Goal: Entertainment & Leisure: Browse casually

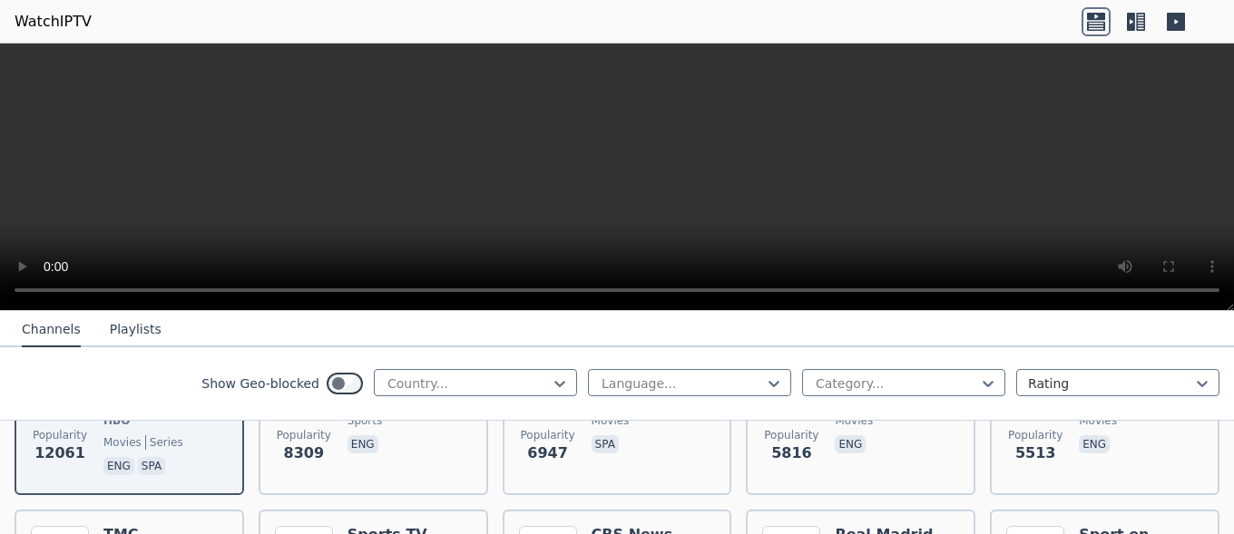
scroll to position [305, 0]
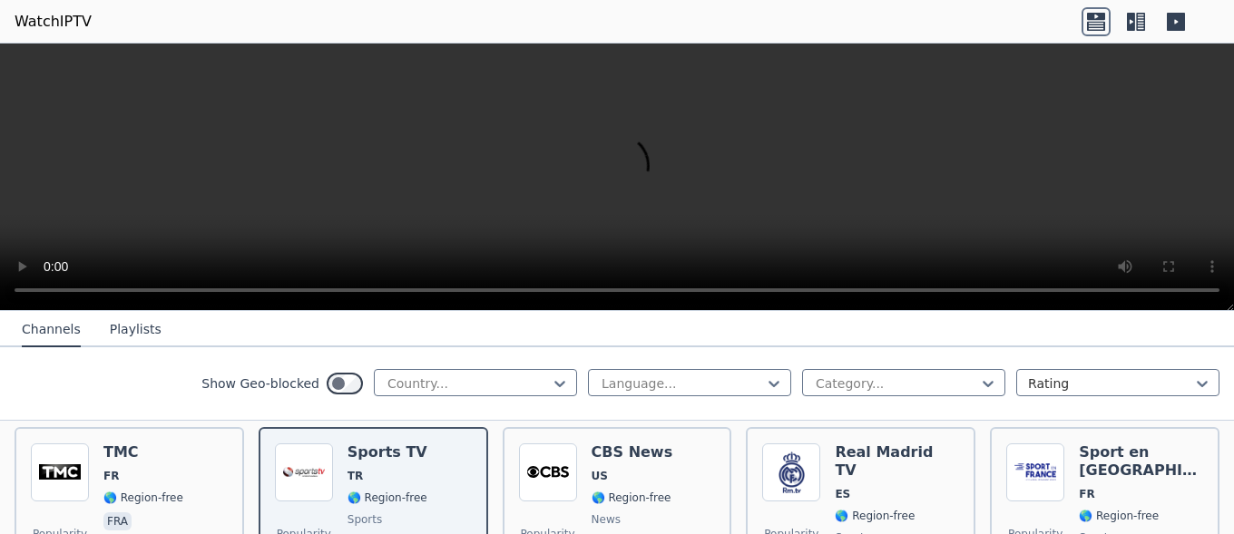
scroll to position [457, 0]
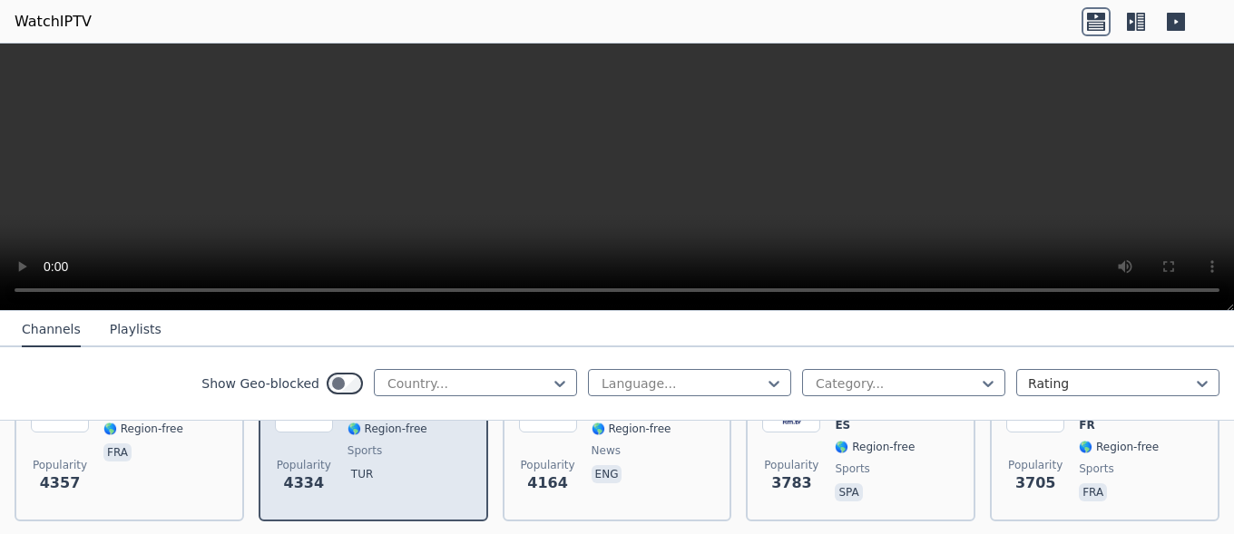
click at [403, 465] on span "tur" at bounding box center [388, 476] width 80 height 22
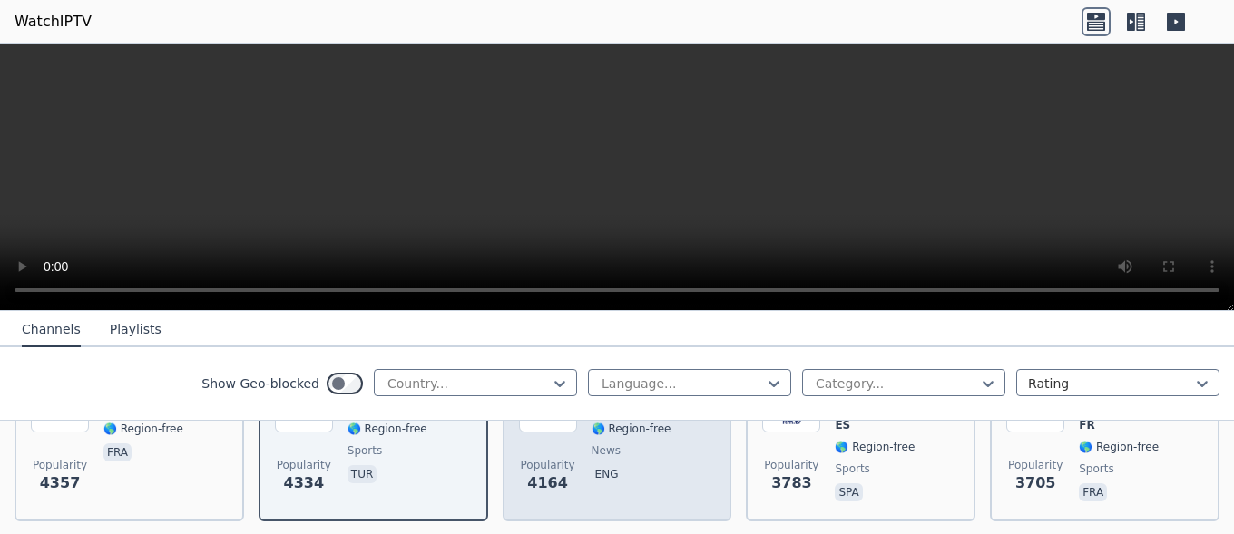
click at [542, 458] on span "Popularity" at bounding box center [548, 465] width 54 height 15
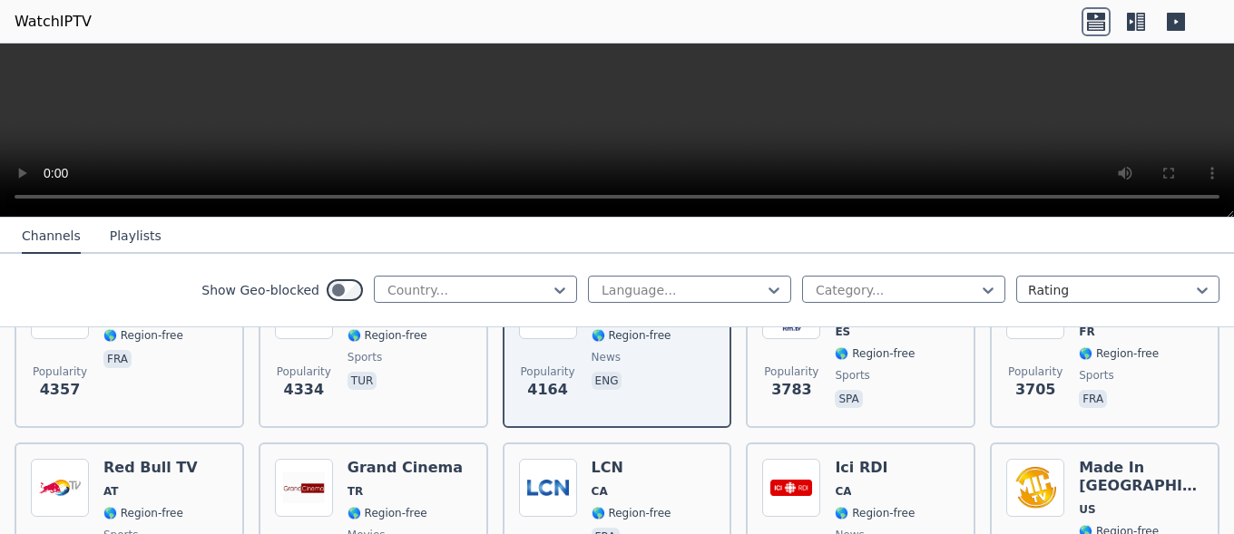
click at [1136, 20] on icon at bounding box center [1136, 21] width 29 height 29
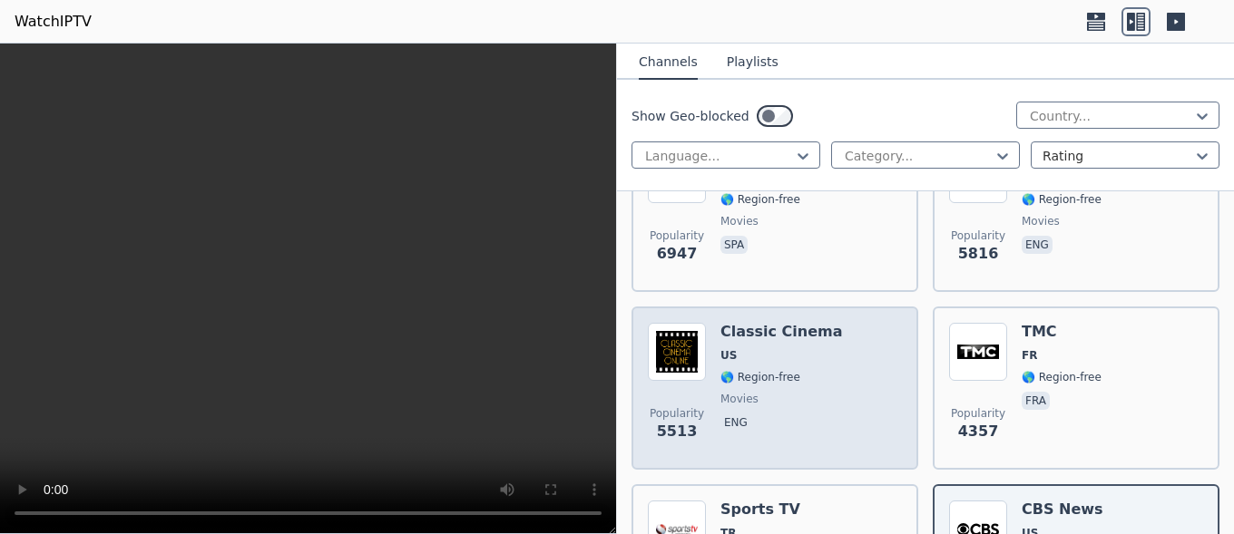
click at [737, 348] on span "US" at bounding box center [781, 355] width 122 height 15
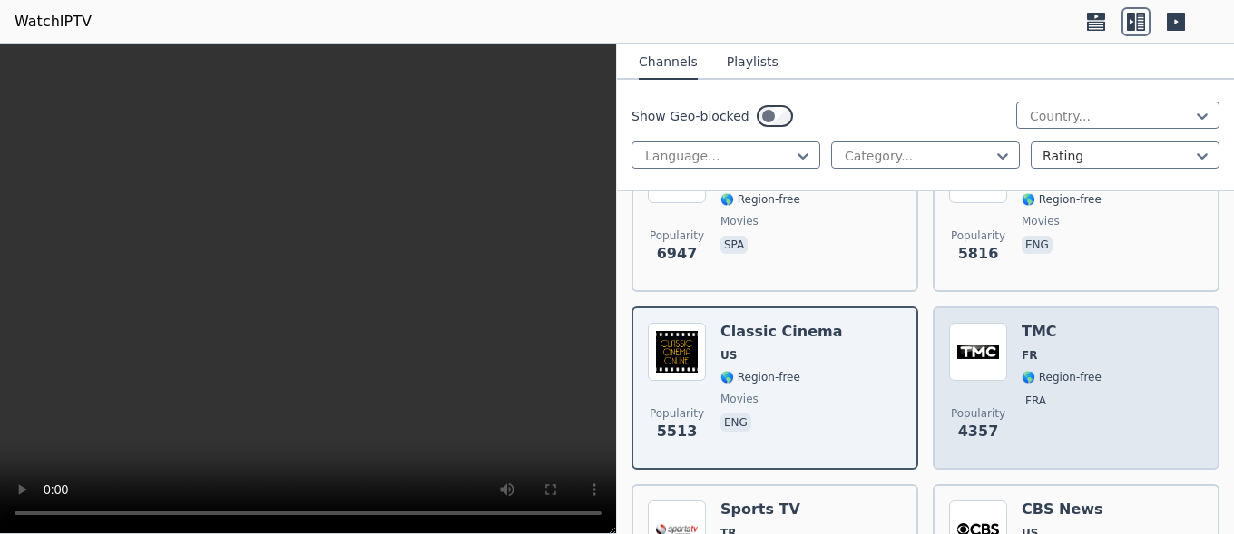
click at [1073, 371] on div "TMC FR 🌎 Region-free fra" at bounding box center [1062, 388] width 80 height 131
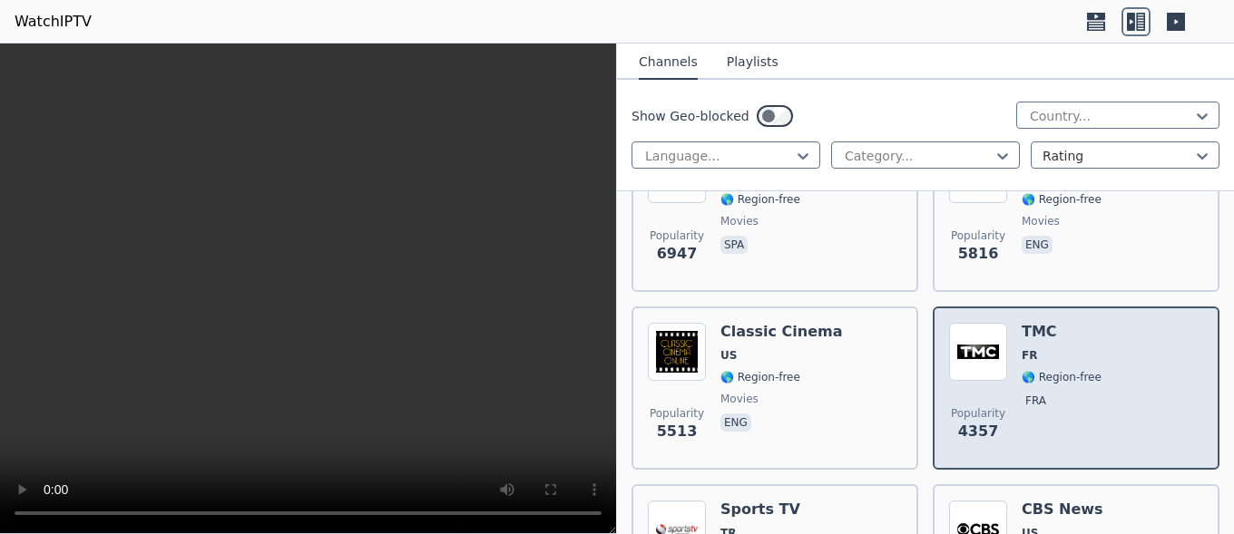
click at [1056, 435] on div "TMC FR 🌎 Region-free fra" at bounding box center [1062, 388] width 80 height 131
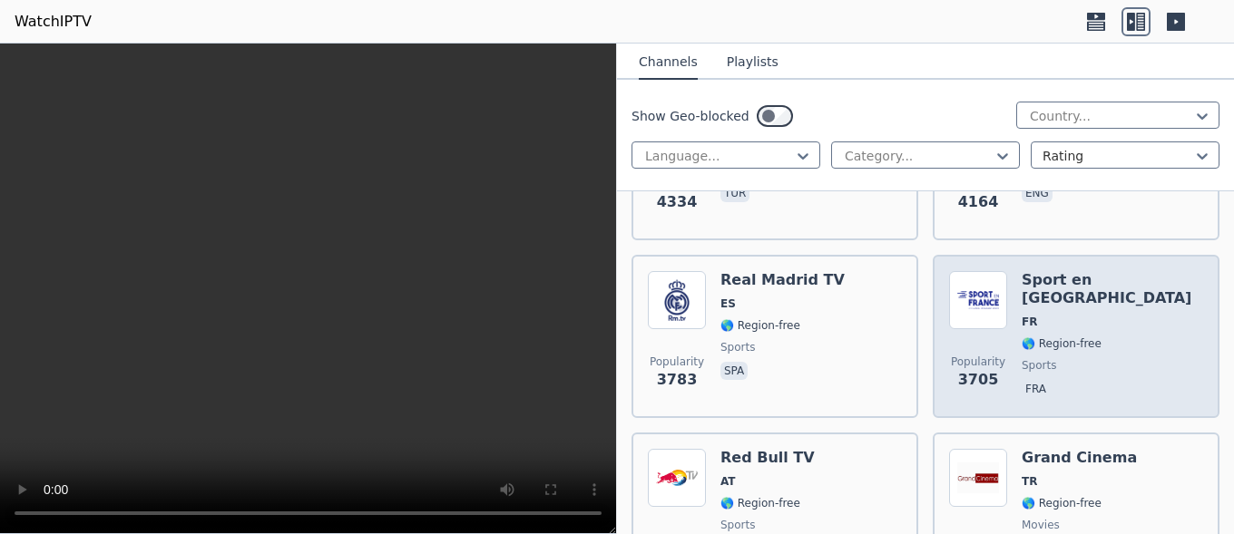
scroll to position [915, 0]
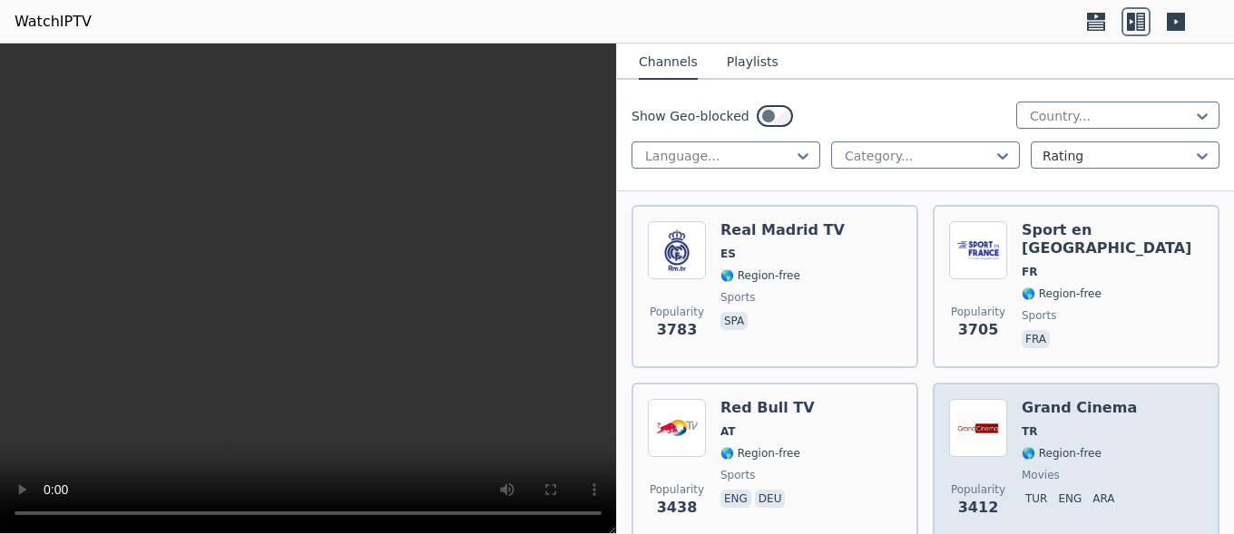
click at [1053, 425] on span "TR" at bounding box center [1079, 432] width 115 height 15
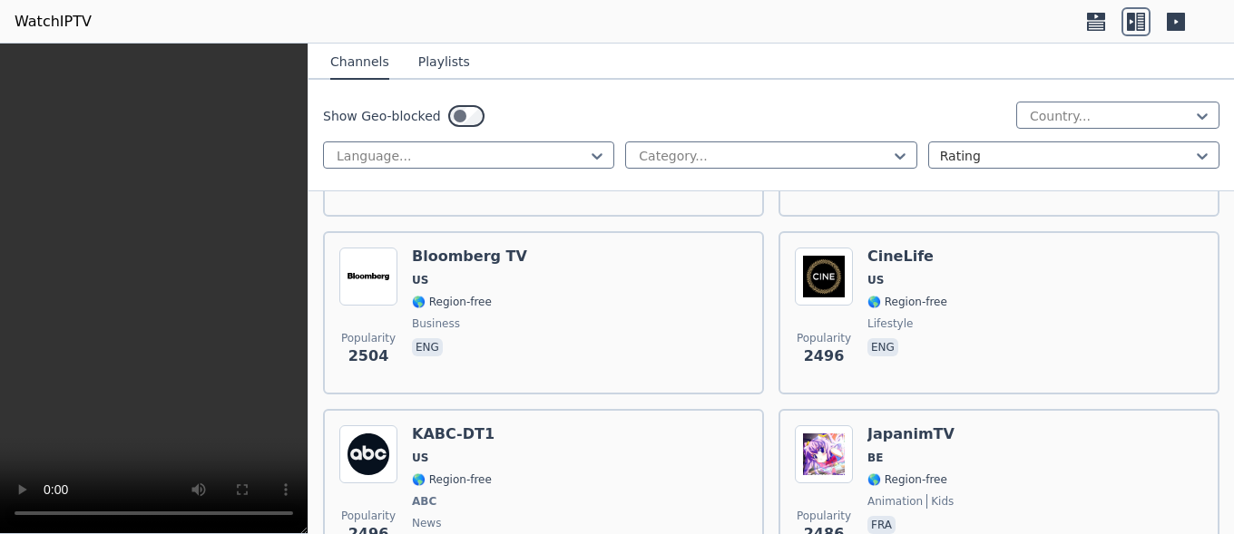
scroll to position [1829, 0]
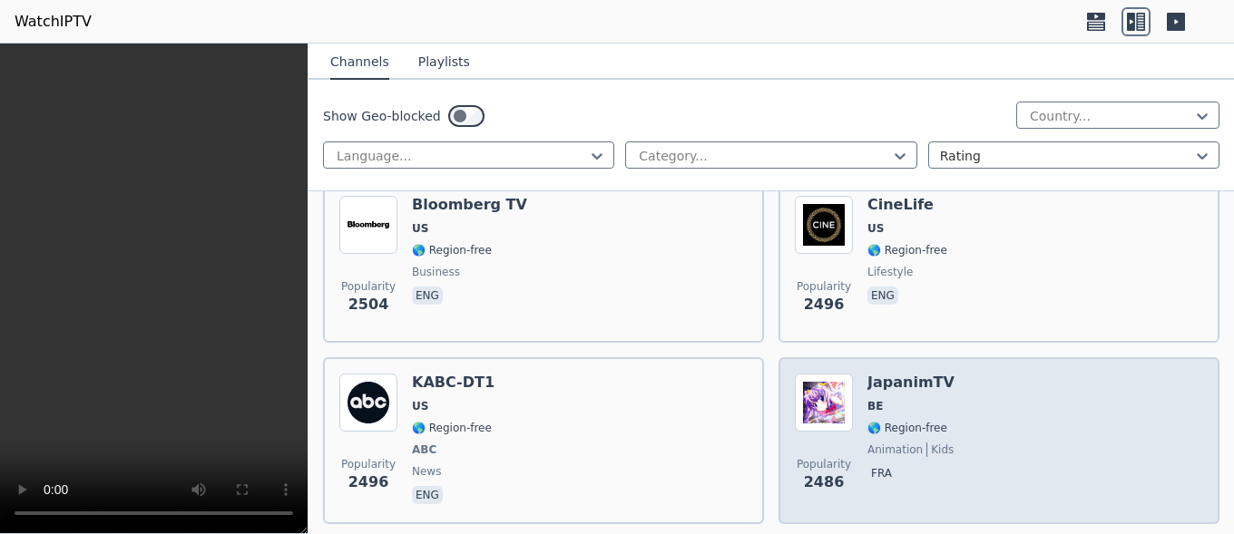
click at [939, 382] on div "Popularity 2486 JapanimTV BE 🌎 Region-free animation kids fra" at bounding box center [999, 441] width 408 height 134
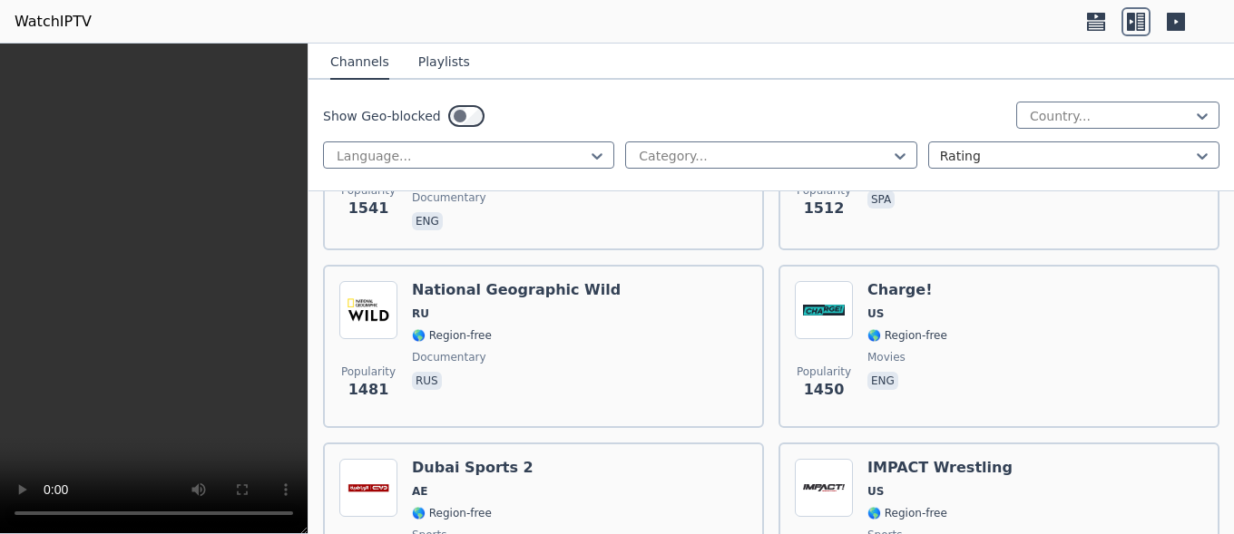
scroll to position [4468, 0]
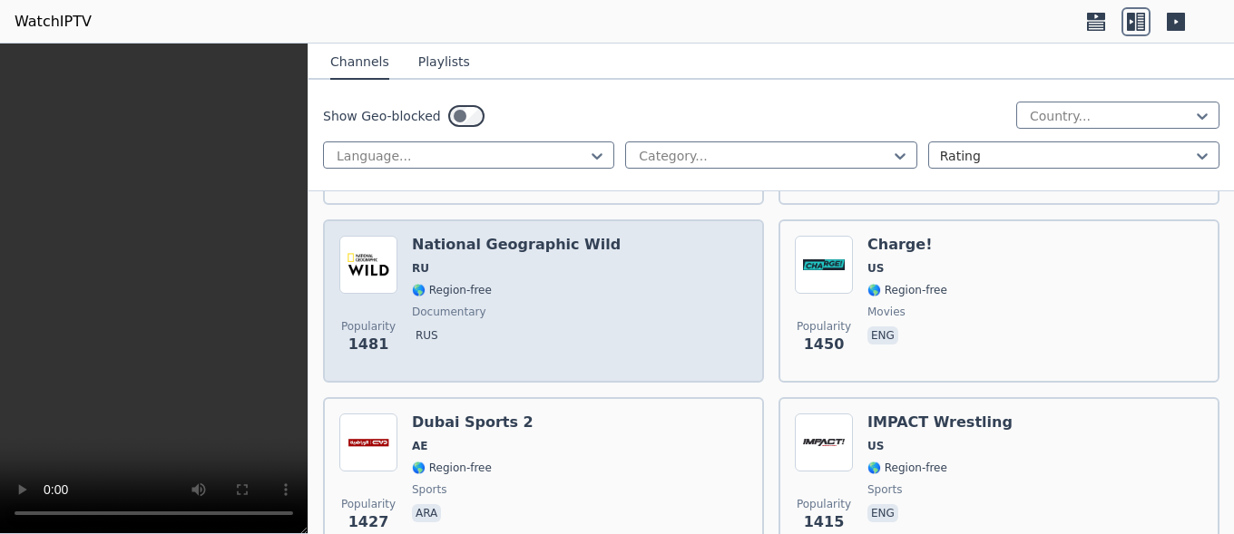
click at [534, 305] on span "documentary" at bounding box center [516, 312] width 209 height 15
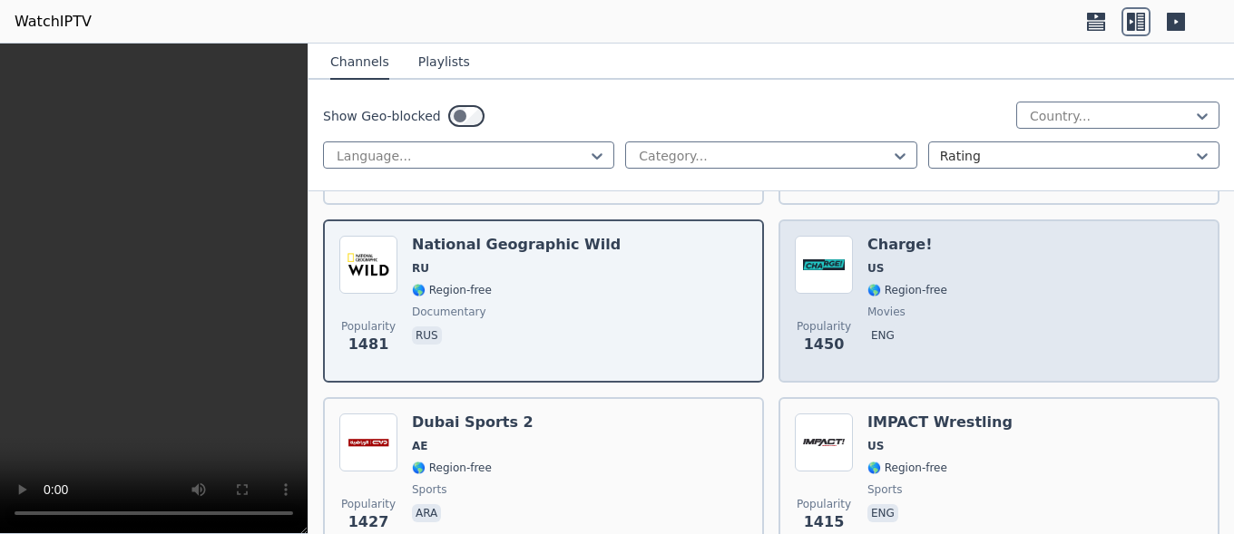
click at [867, 305] on div "Charge! US 🌎 Region-free movies eng" at bounding box center [907, 301] width 80 height 131
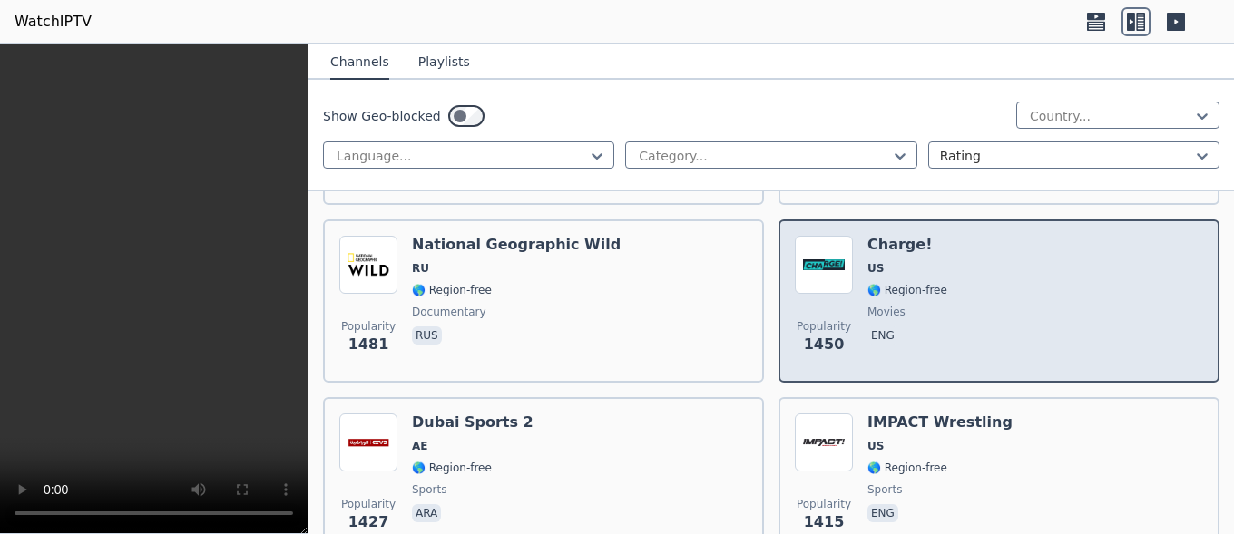
click at [867, 305] on div "Charge! US 🌎 Region-free movies eng" at bounding box center [907, 301] width 80 height 131
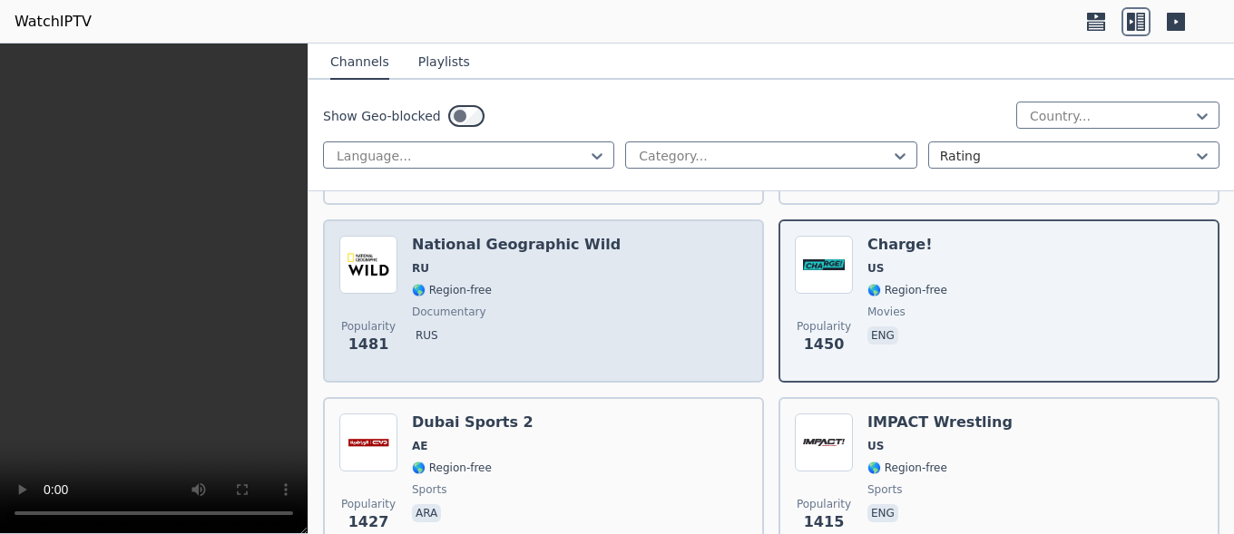
click at [520, 287] on div "National Geographic Wild RU 🌎 Region-free documentary rus" at bounding box center [516, 301] width 209 height 131
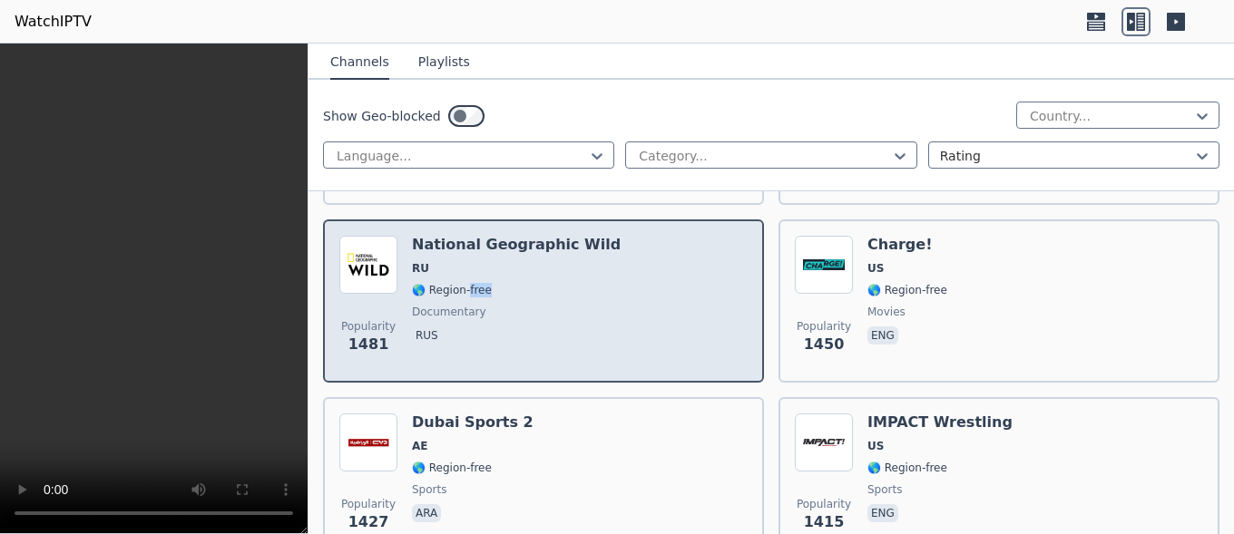
click at [520, 287] on div "National Geographic Wild RU 🌎 Region-free documentary rus" at bounding box center [516, 301] width 209 height 131
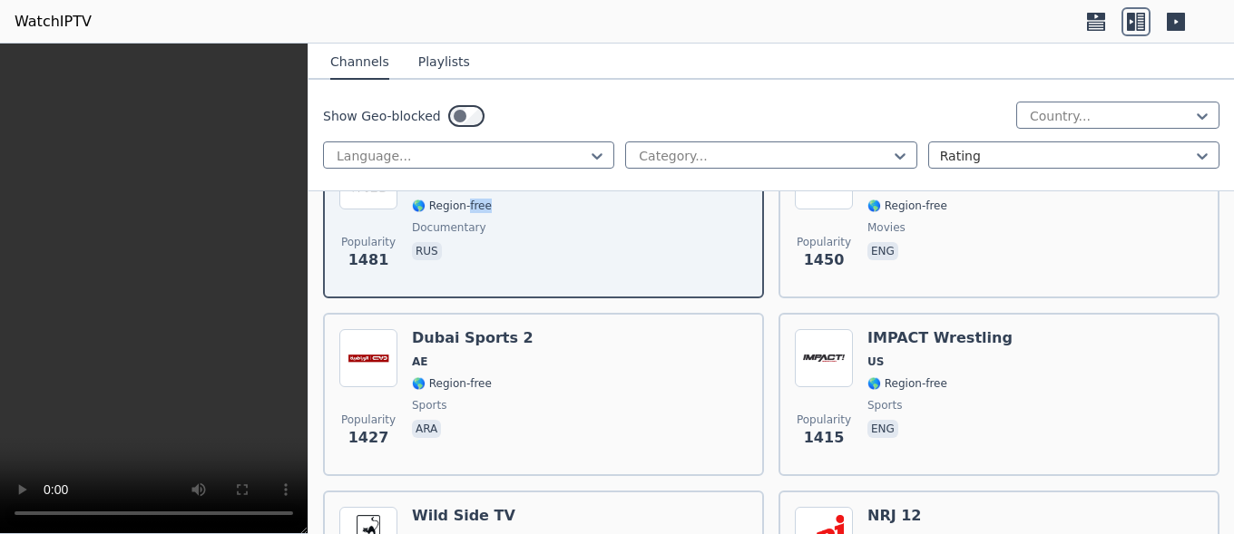
scroll to position [4620, 0]
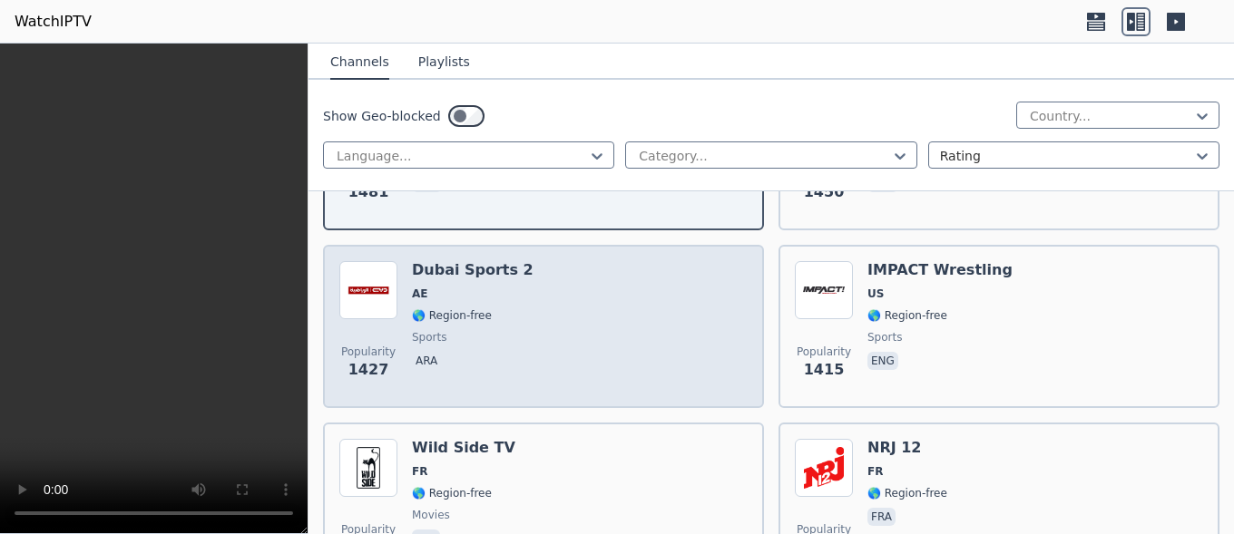
click at [524, 332] on div "Popularity 1427 Dubai Sports 2 AE 🌎 Region-free sports ara" at bounding box center [543, 326] width 408 height 131
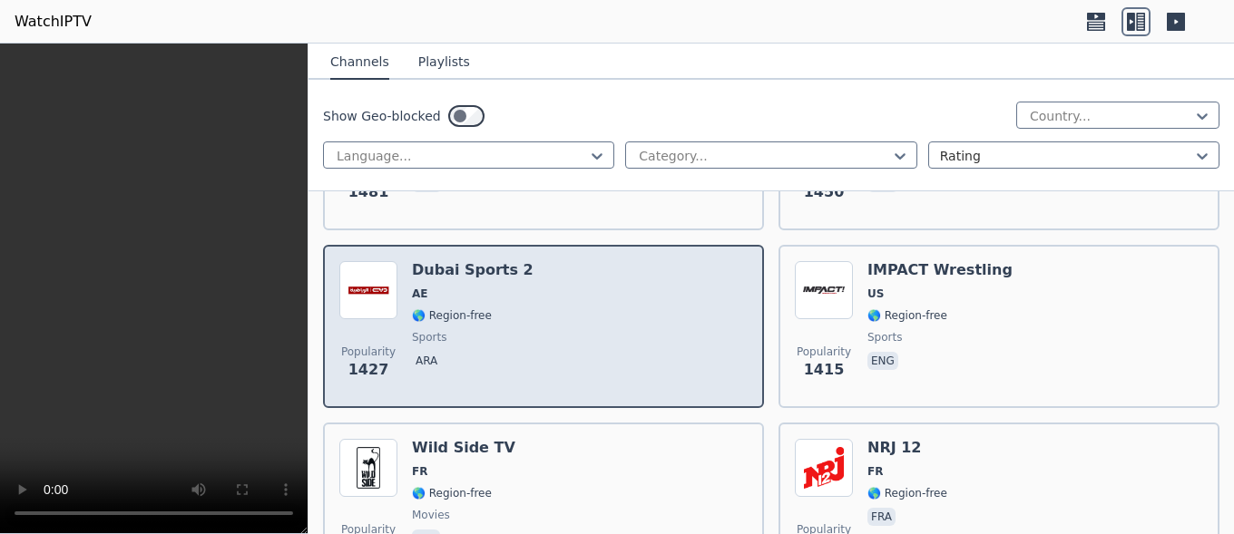
click at [524, 332] on div "Popularity 1427 Dubai Sports 2 AE 🌎 Region-free sports ara" at bounding box center [543, 326] width 408 height 131
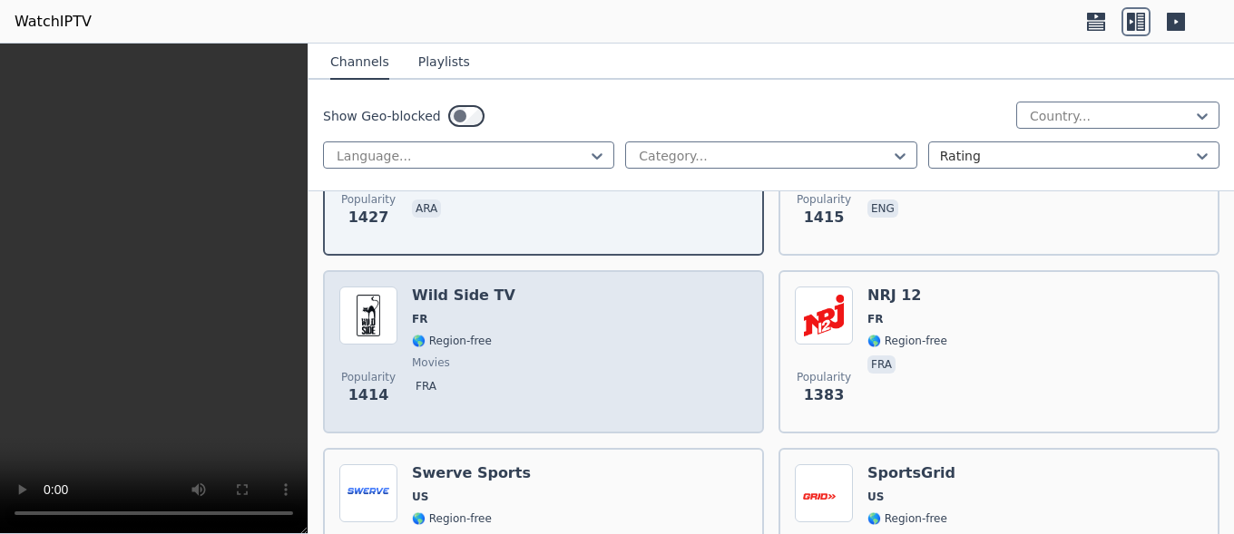
click at [524, 333] on div "Popularity 1414 Wild Side TV FR 🌎 Region-free movies fra" at bounding box center [543, 352] width 408 height 131
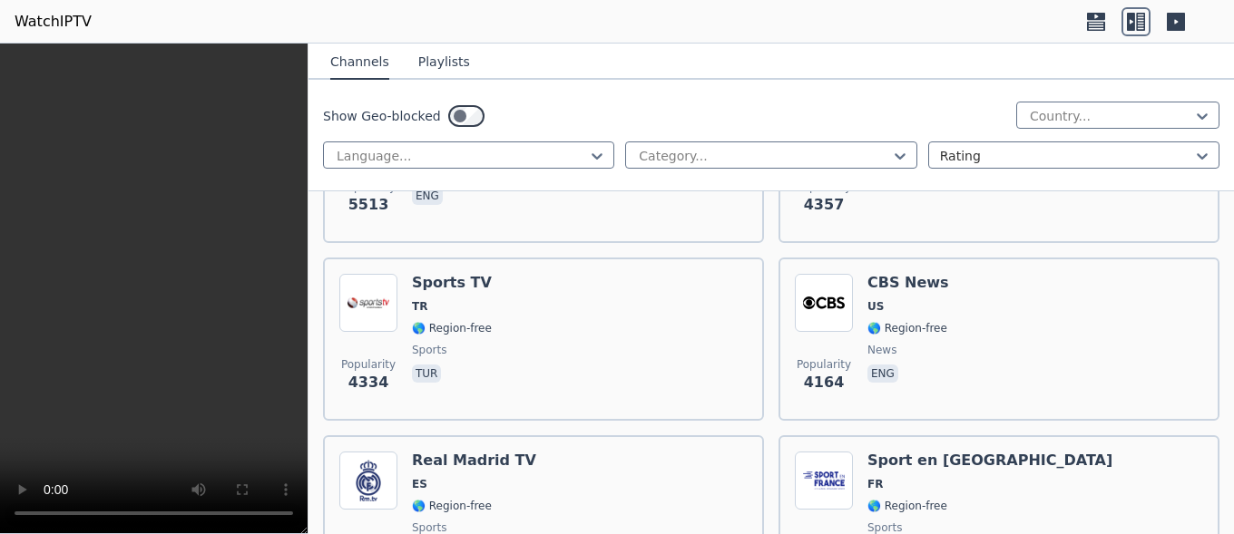
scroll to position [593, 0]
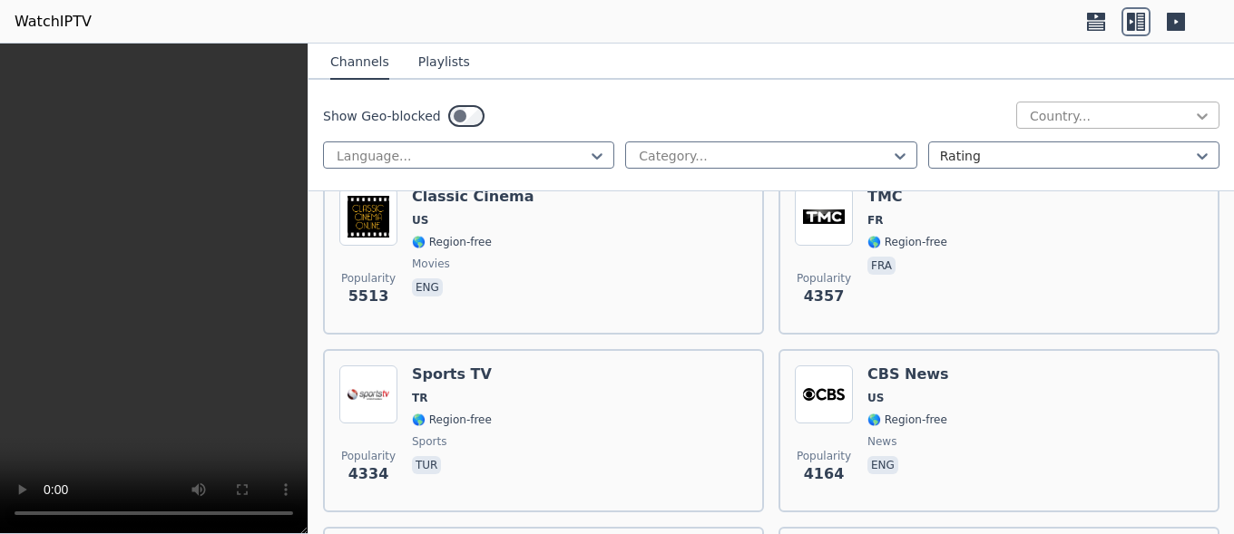
click at [1193, 116] on icon at bounding box center [1202, 116] width 18 height 18
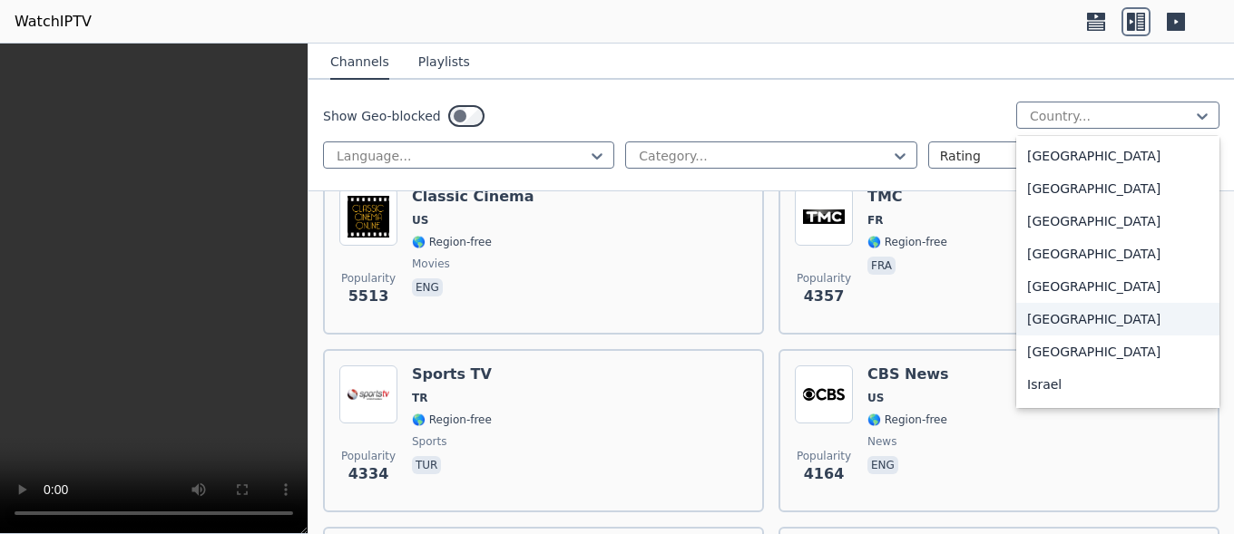
scroll to position [2896, 0]
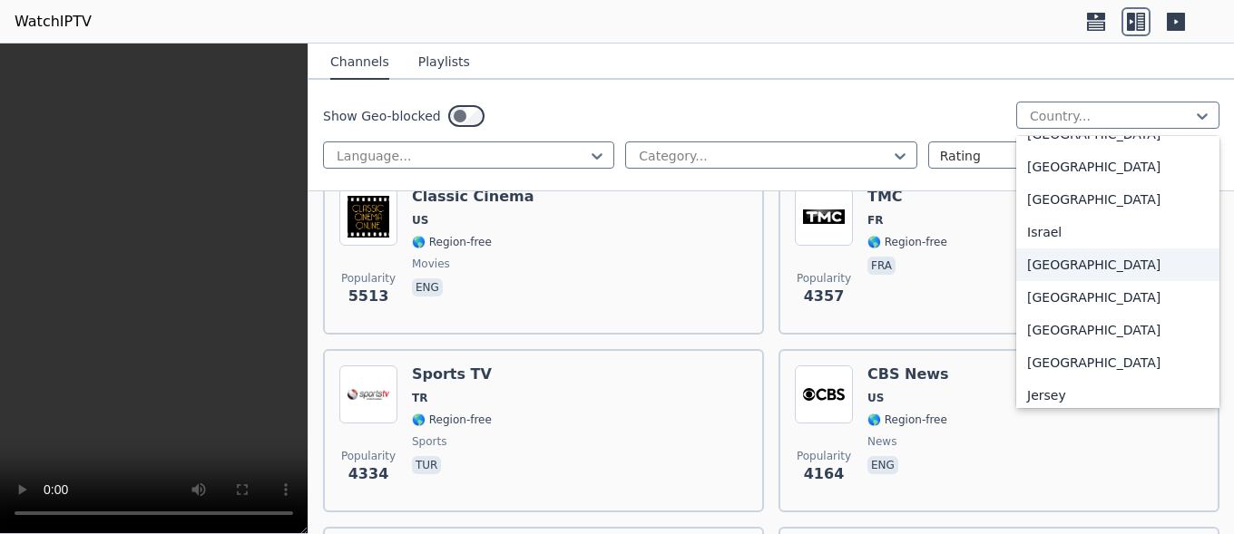
click at [1027, 281] on div "[GEOGRAPHIC_DATA]" at bounding box center [1117, 265] width 203 height 33
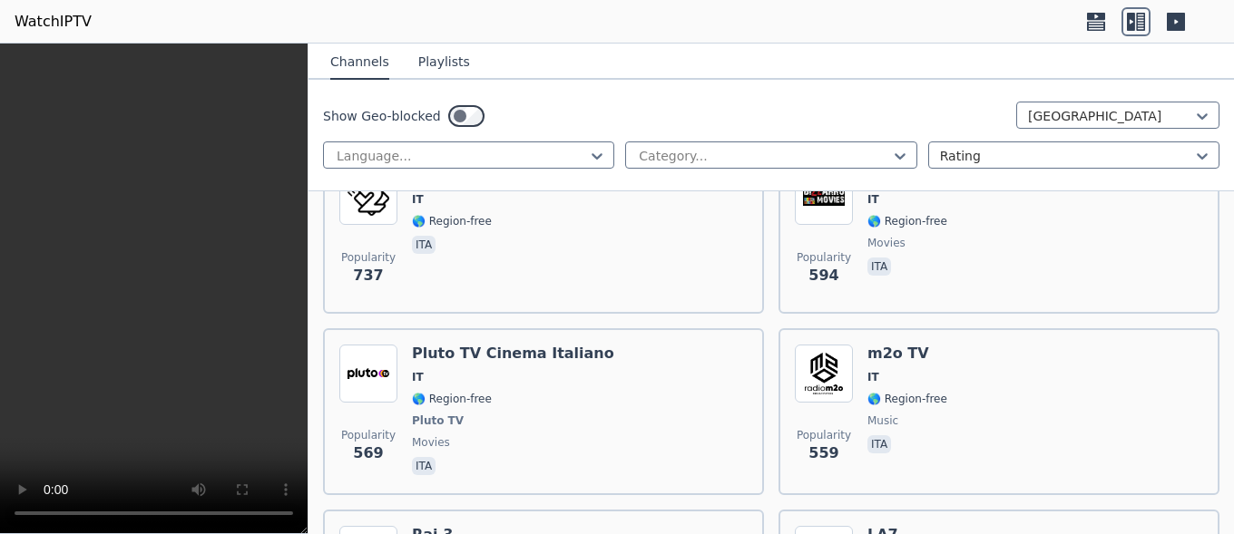
scroll to position [762, 0]
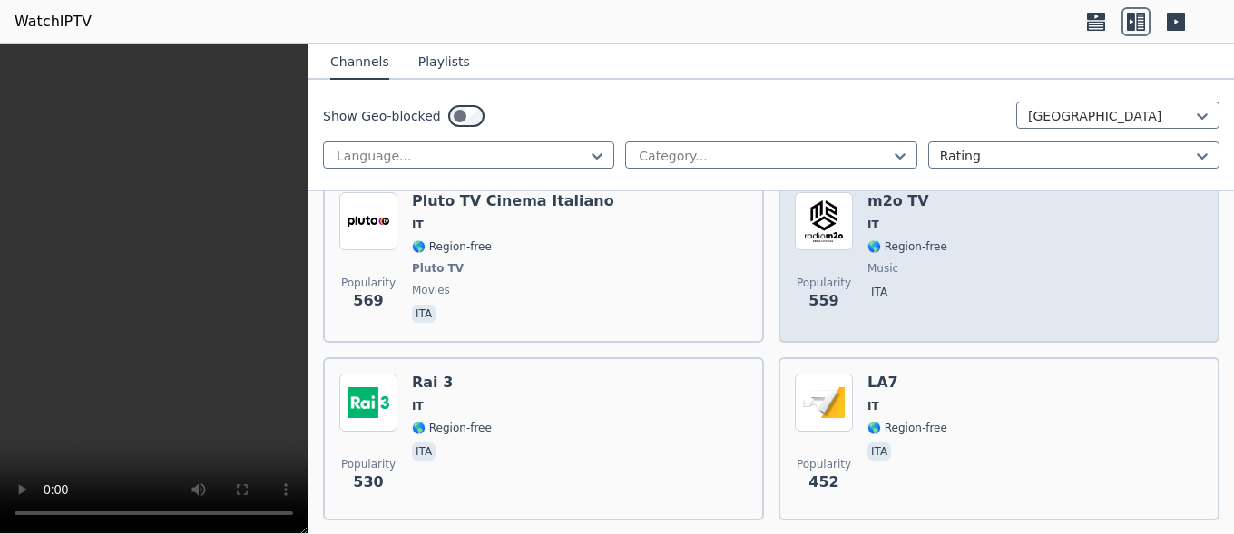
click at [946, 271] on div "Popularity 559 m2o TV IT 🌎 Region-free music ita" at bounding box center [999, 259] width 408 height 134
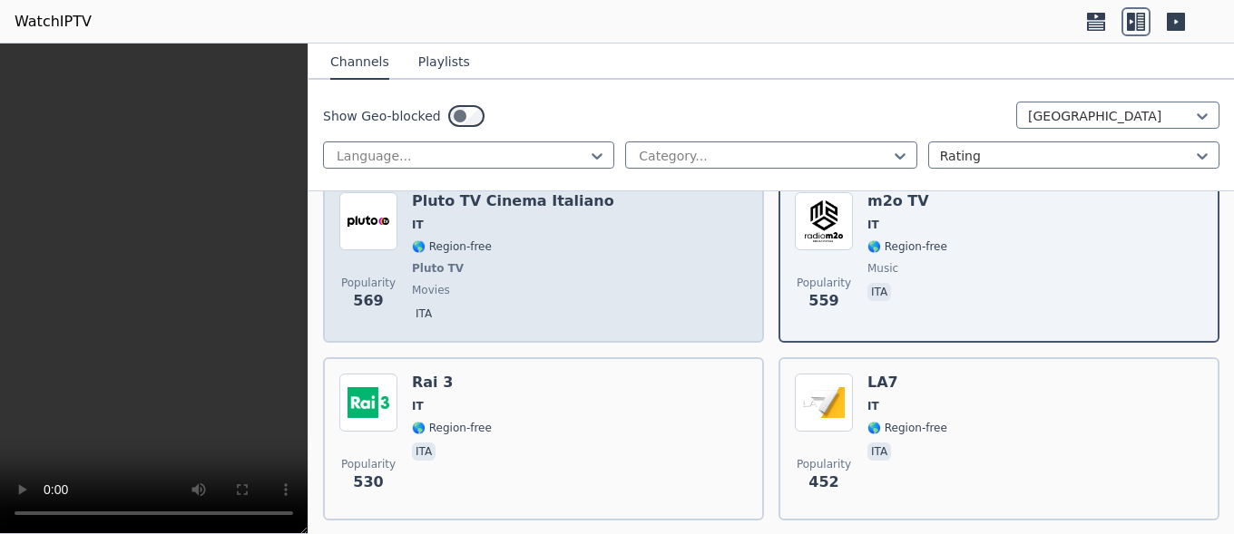
click at [622, 240] on div "Popularity 569 Pluto TV Cinema Italiano IT 🌎 Region-free Pluto TV movies ita" at bounding box center [543, 259] width 408 height 134
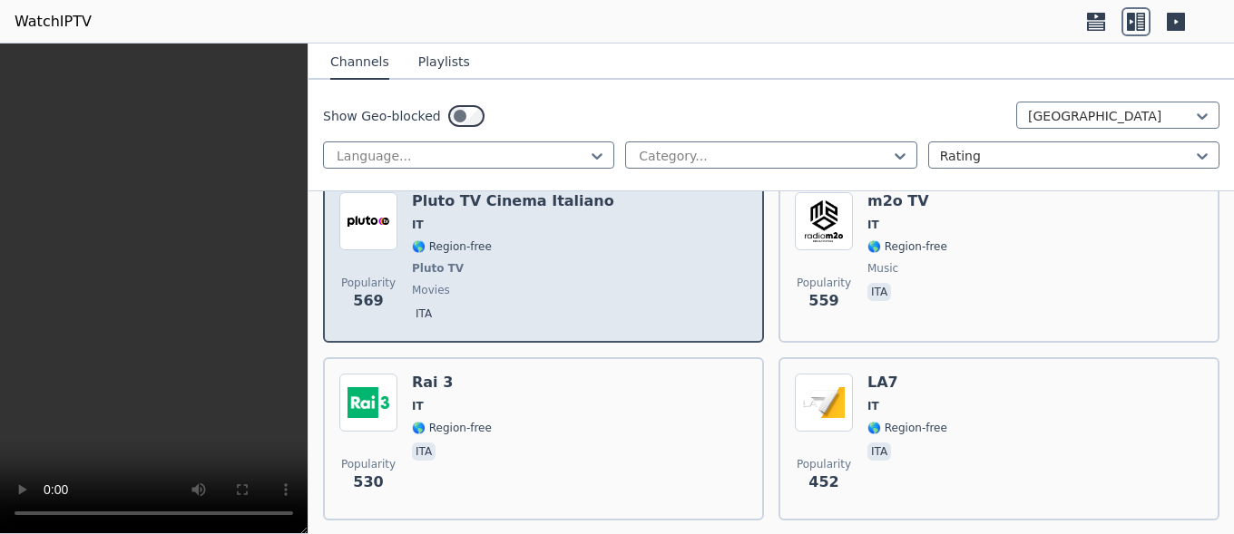
click at [623, 244] on div "Popularity 569 Pluto TV Cinema Italiano IT 🌎 Region-free Pluto TV movies ita" at bounding box center [543, 259] width 408 height 134
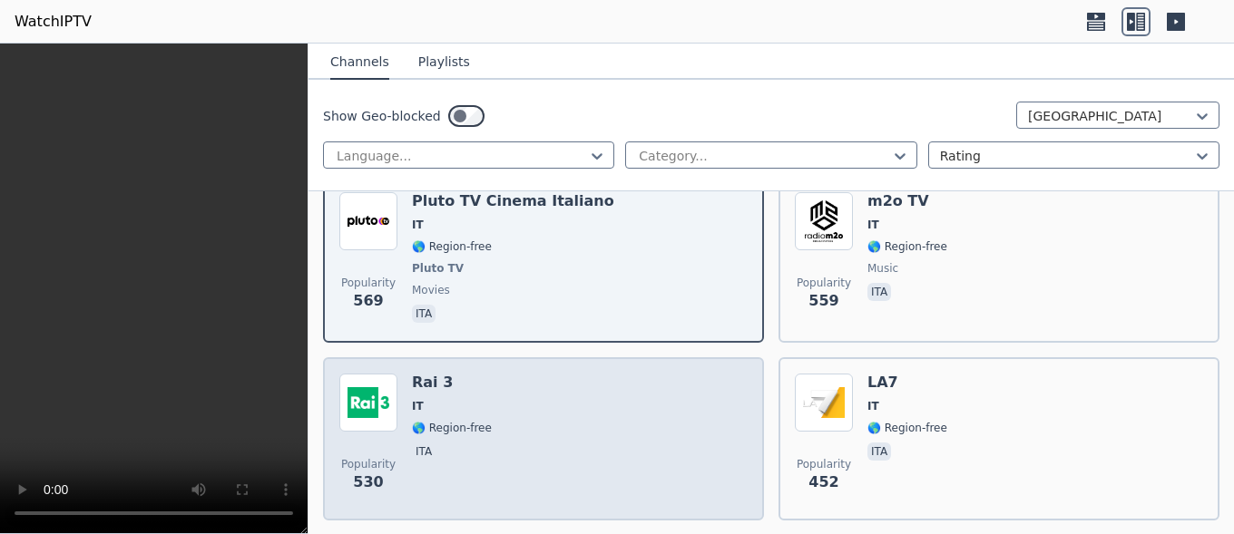
click at [565, 426] on div "Popularity 530 Rai 3 IT 🌎 Region-free ita" at bounding box center [543, 439] width 408 height 131
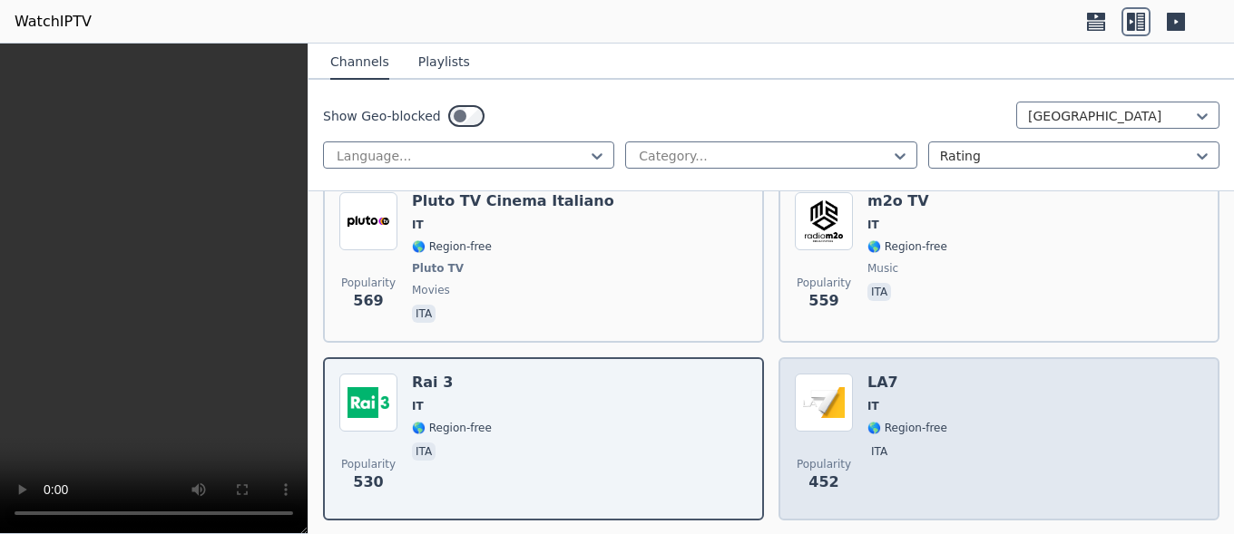
click at [936, 445] on div "Popularity 452 LA7 IT 🌎 Region-free ita" at bounding box center [999, 439] width 408 height 131
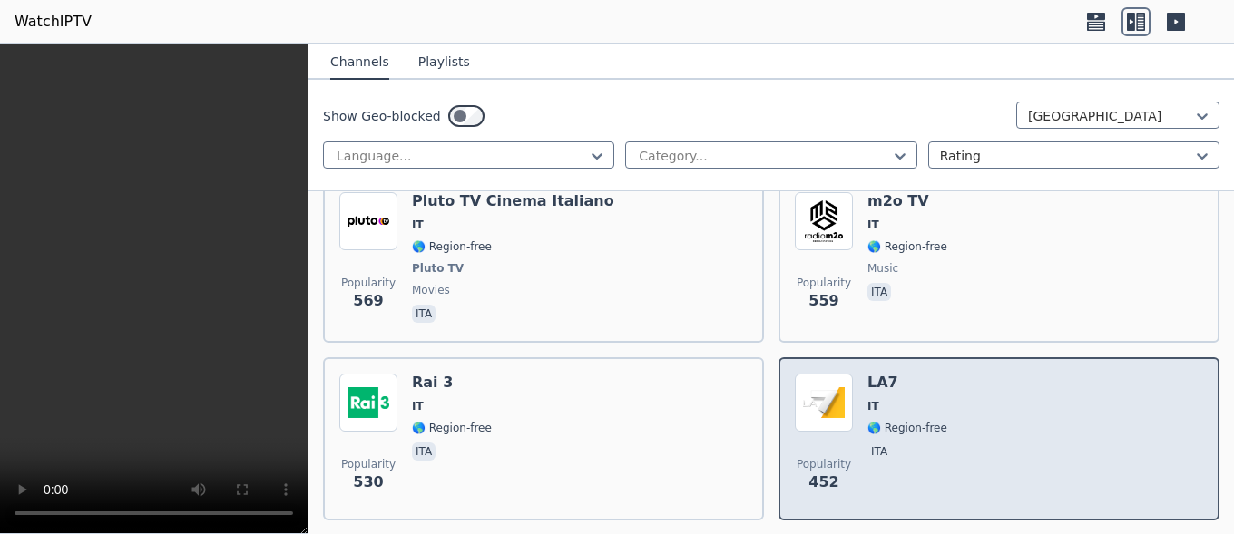
click at [936, 445] on div "Popularity 452 LA7 IT 🌎 Region-free ita" at bounding box center [999, 439] width 408 height 131
click at [937, 436] on div "Popularity 452 LA7 IT 🌎 Region-free ita" at bounding box center [999, 439] width 408 height 131
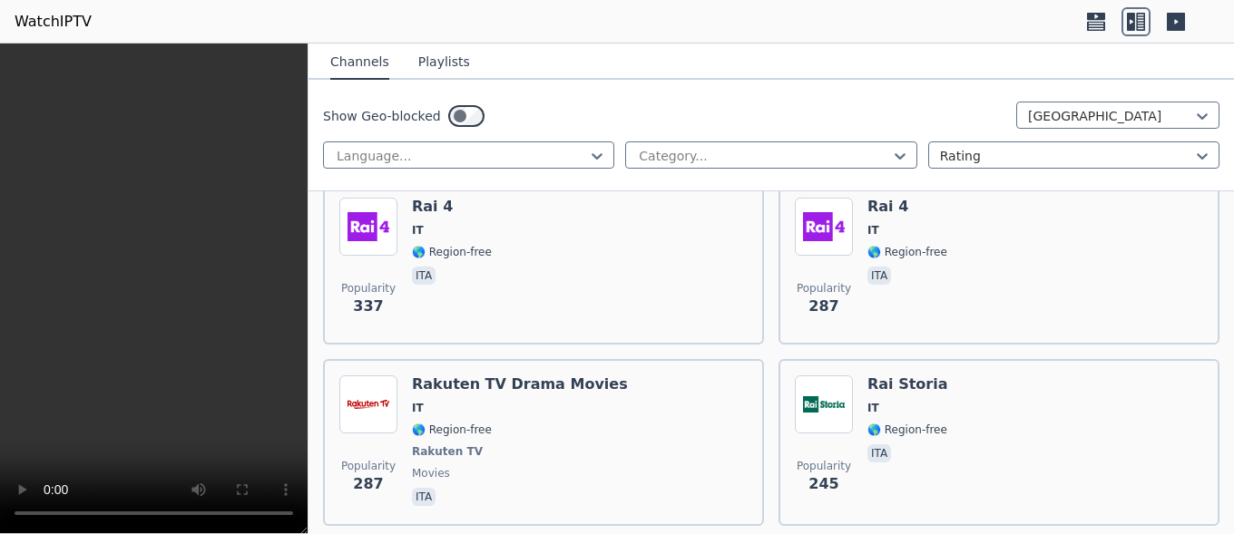
scroll to position [1067, 0]
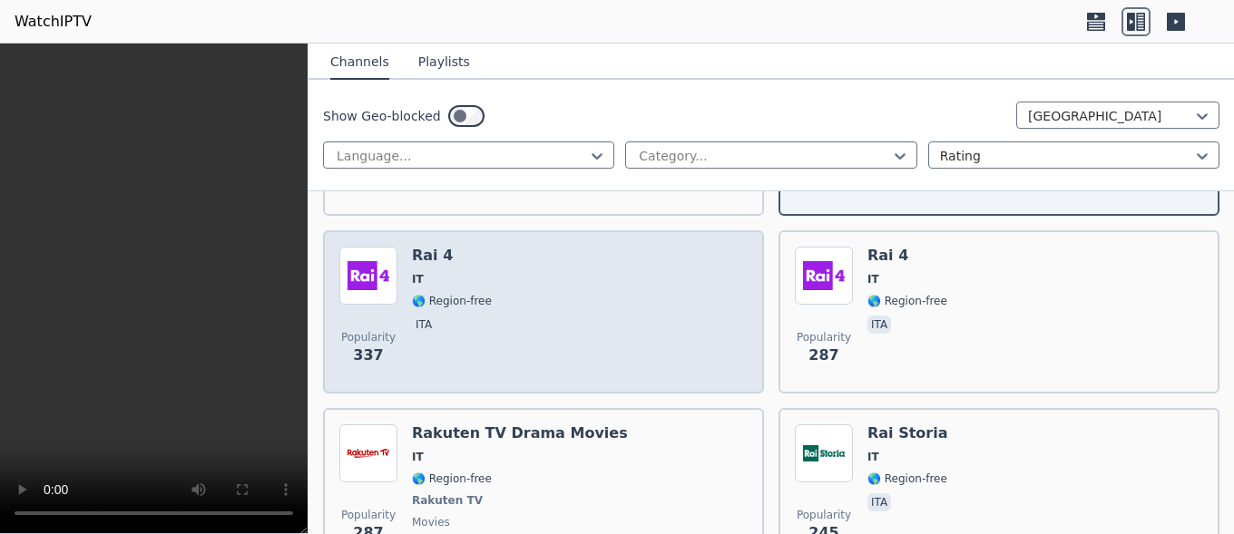
click at [700, 300] on div "Popularity 337 Rai 4 IT 🌎 Region-free ita" at bounding box center [543, 312] width 408 height 131
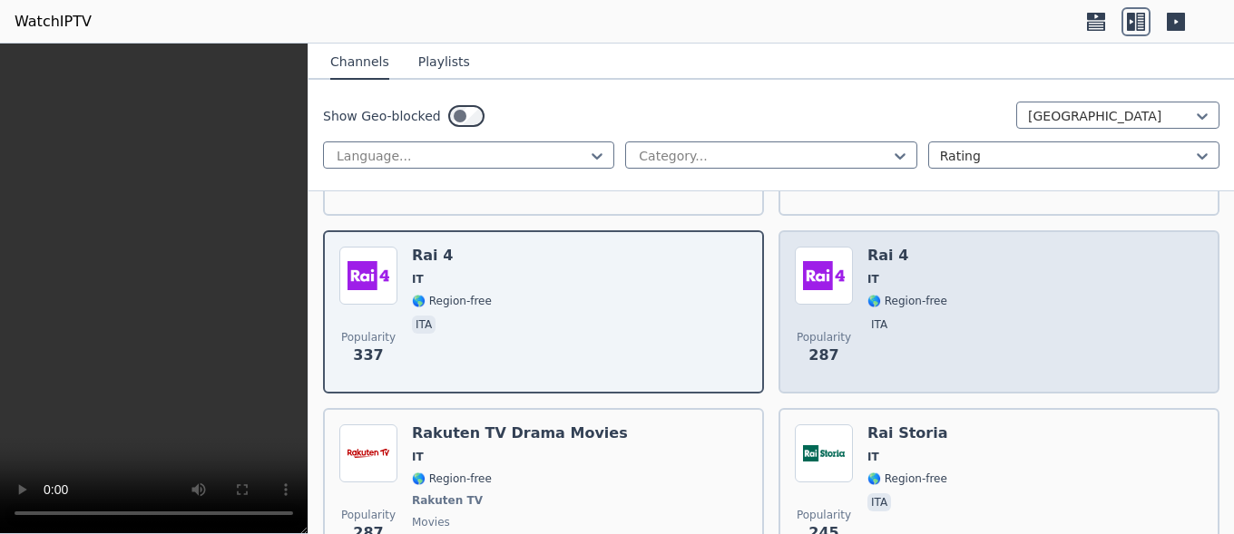
click at [931, 313] on div "Popularity 287 Rai 4 IT 🌎 Region-free ita" at bounding box center [999, 312] width 408 height 131
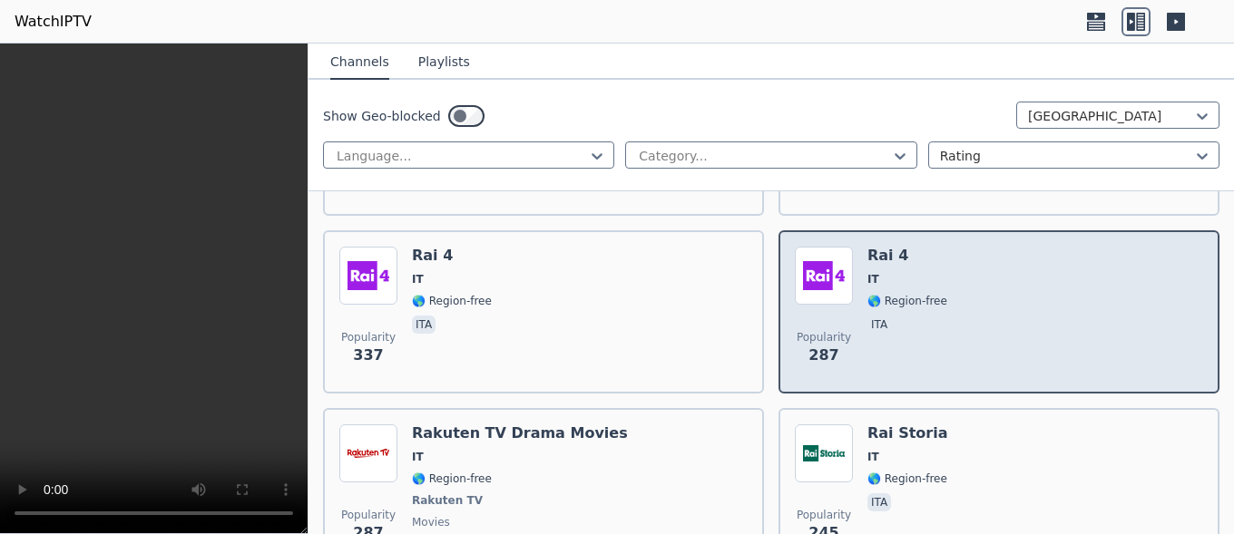
click at [931, 313] on div "Popularity 287 Rai 4 IT 🌎 Region-free ita" at bounding box center [999, 312] width 408 height 131
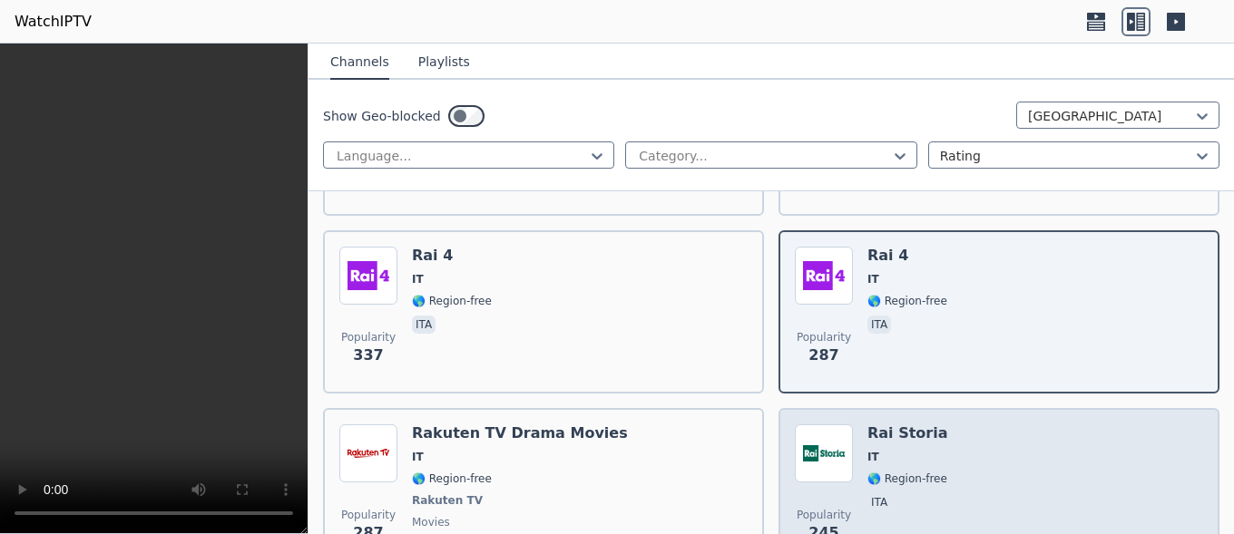
click at [893, 472] on span "🌎 Region-free" at bounding box center [907, 479] width 80 height 15
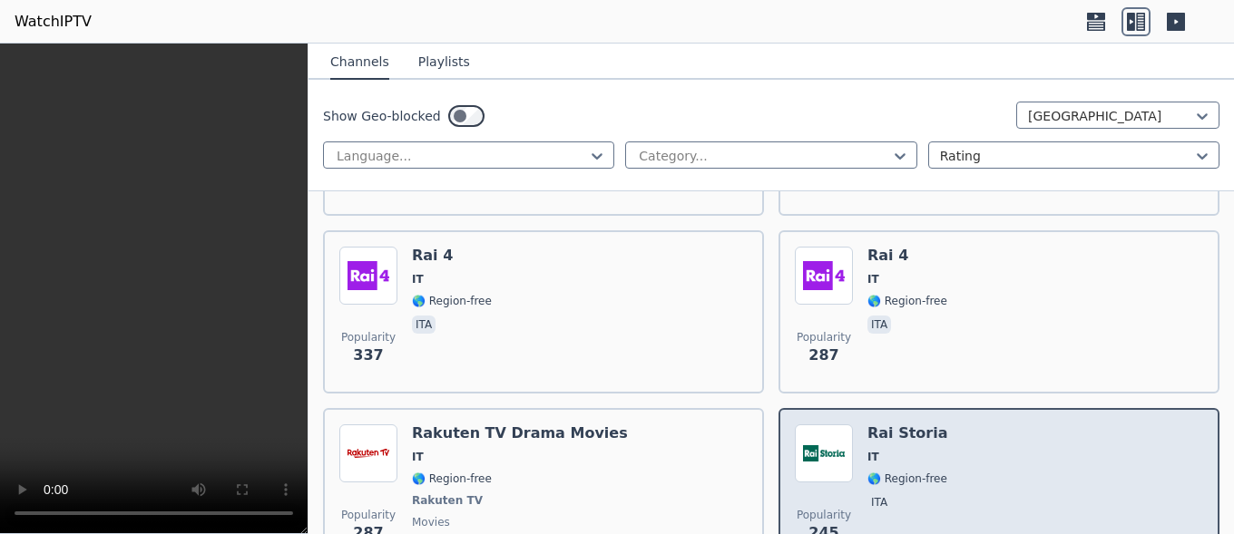
click at [893, 472] on span "🌎 Region-free" at bounding box center [907, 479] width 80 height 15
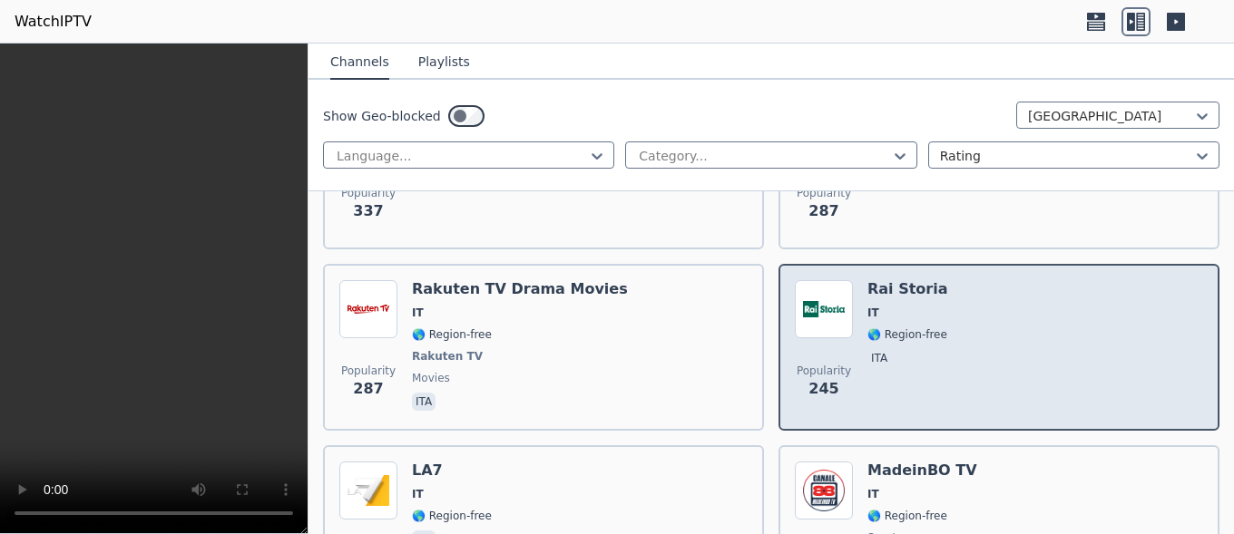
scroll to position [1372, 0]
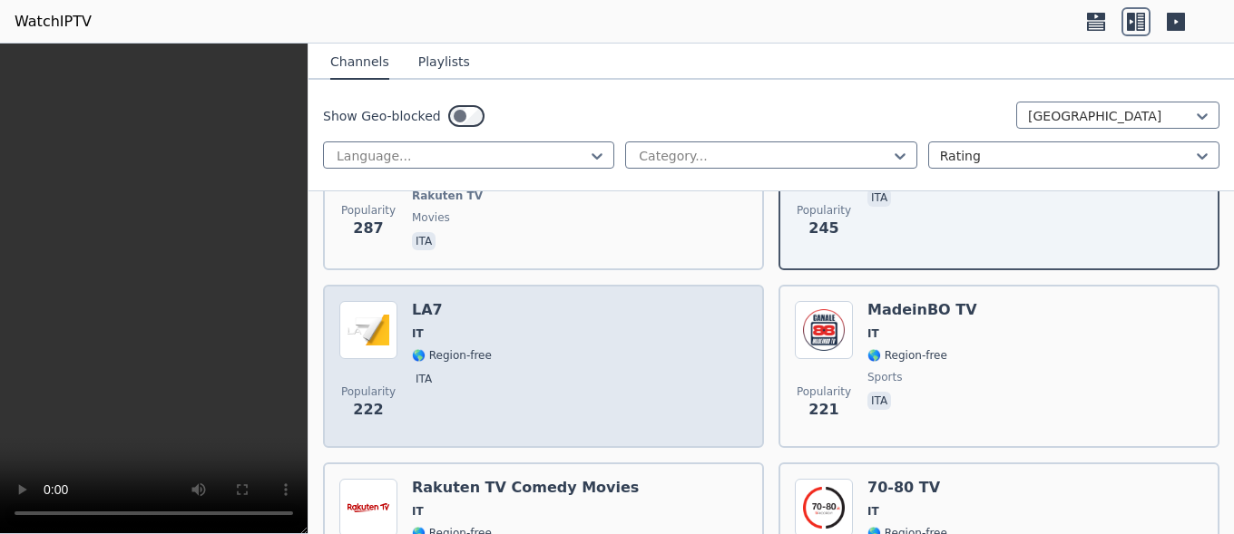
click at [606, 384] on div "Popularity 222 LA7 IT 🌎 Region-free ita" at bounding box center [543, 366] width 408 height 131
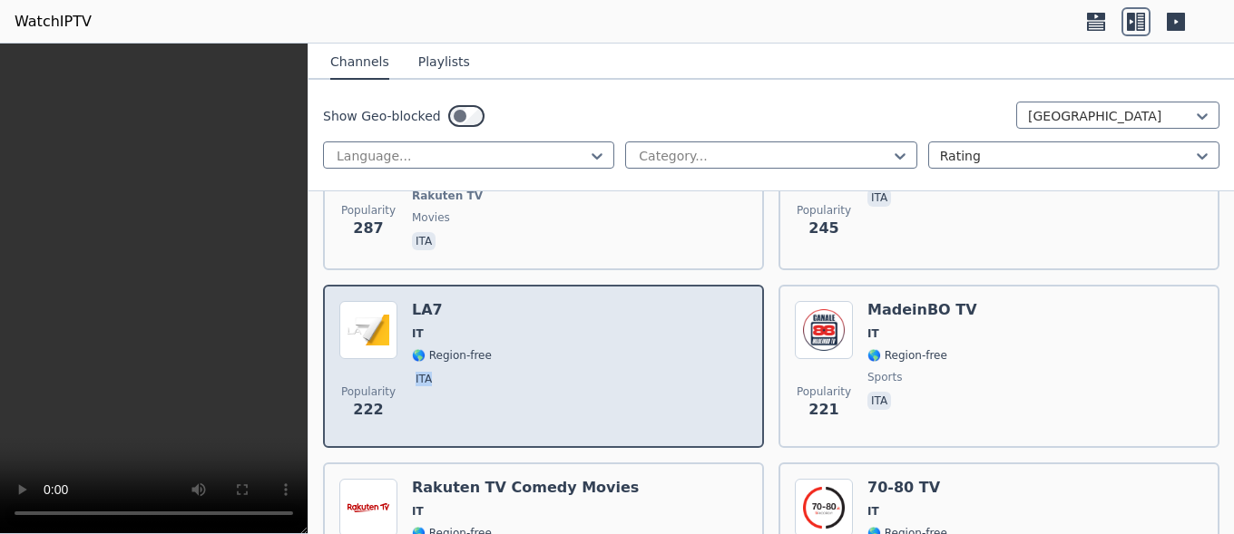
click at [606, 384] on div "Popularity 222 LA7 IT 🌎 Region-free ita" at bounding box center [543, 366] width 408 height 131
click at [607, 384] on div "Popularity 222 LA7 IT 🌎 Region-free ita" at bounding box center [543, 366] width 408 height 131
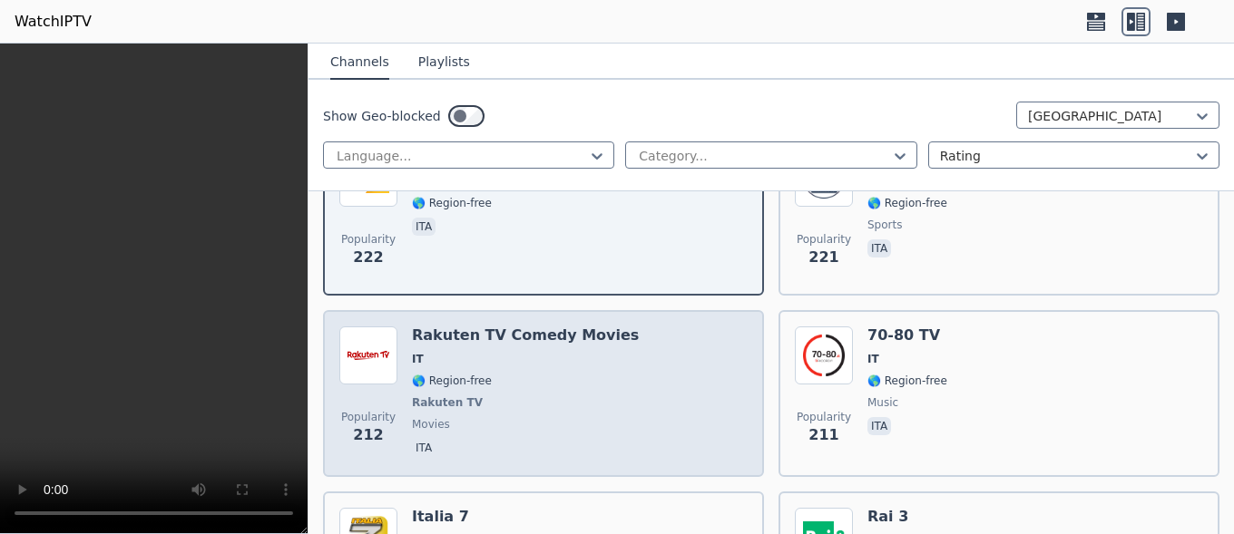
scroll to position [1677, 0]
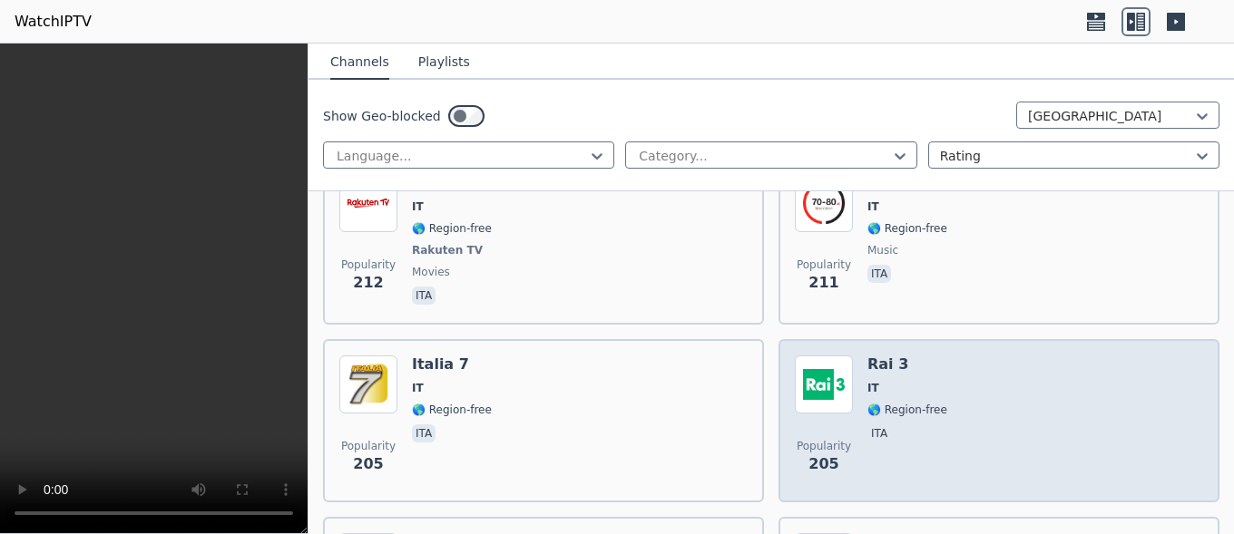
click at [887, 387] on div "Rai 3 IT 🌎 Region-free ita" at bounding box center [907, 421] width 80 height 131
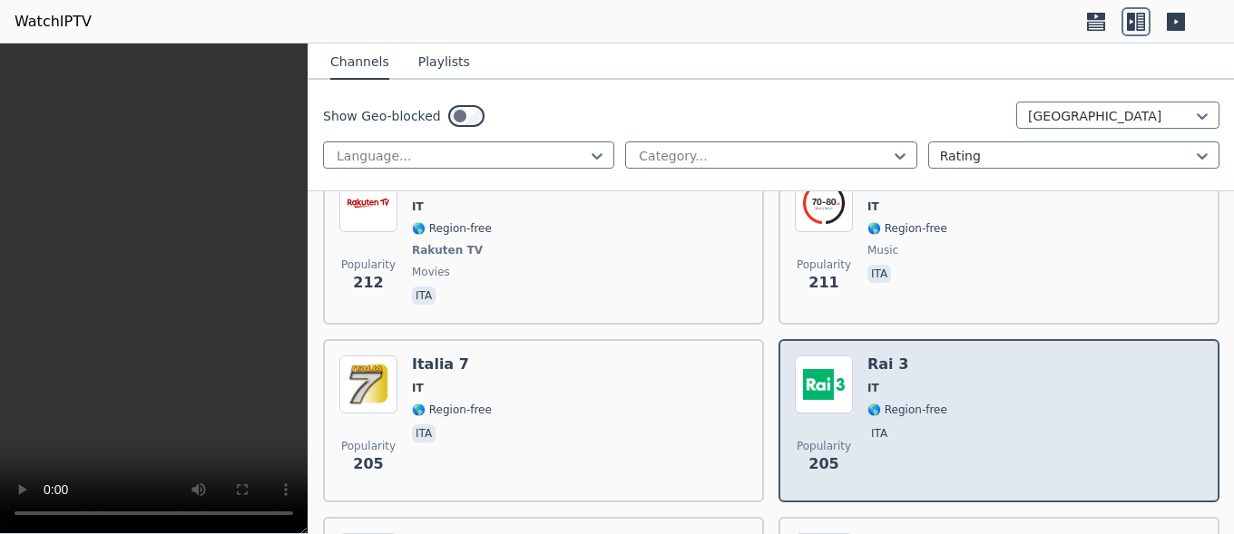
click at [887, 387] on div "Rai 3 IT 🌎 Region-free ita" at bounding box center [907, 421] width 80 height 131
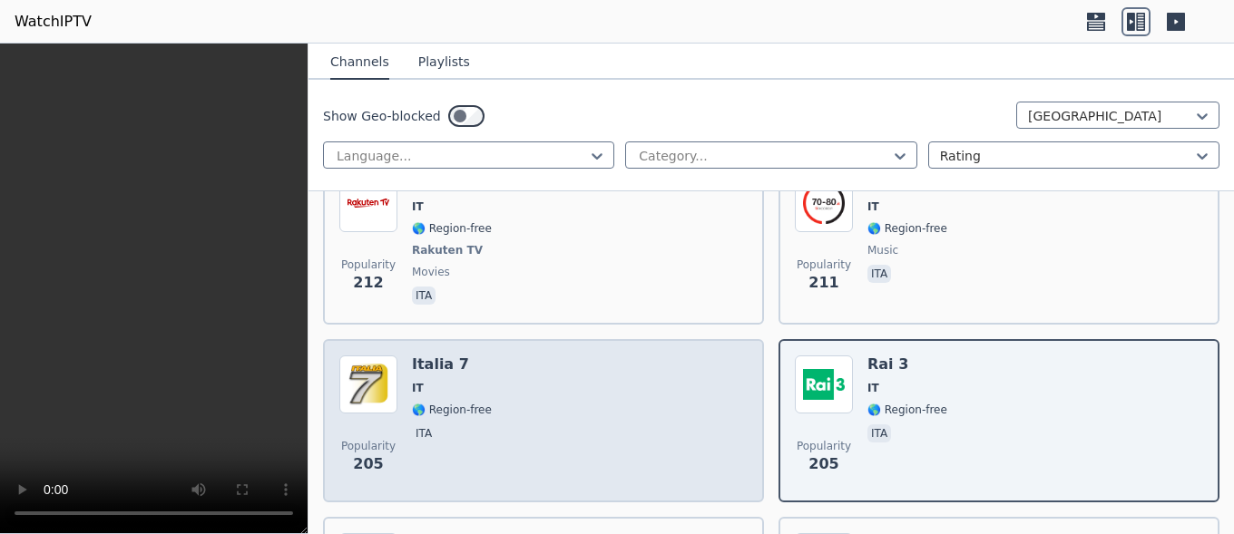
click at [544, 433] on div "Popularity 205 [GEOGRAPHIC_DATA] 7 IT 🌎 Region-free ita" at bounding box center [543, 421] width 408 height 131
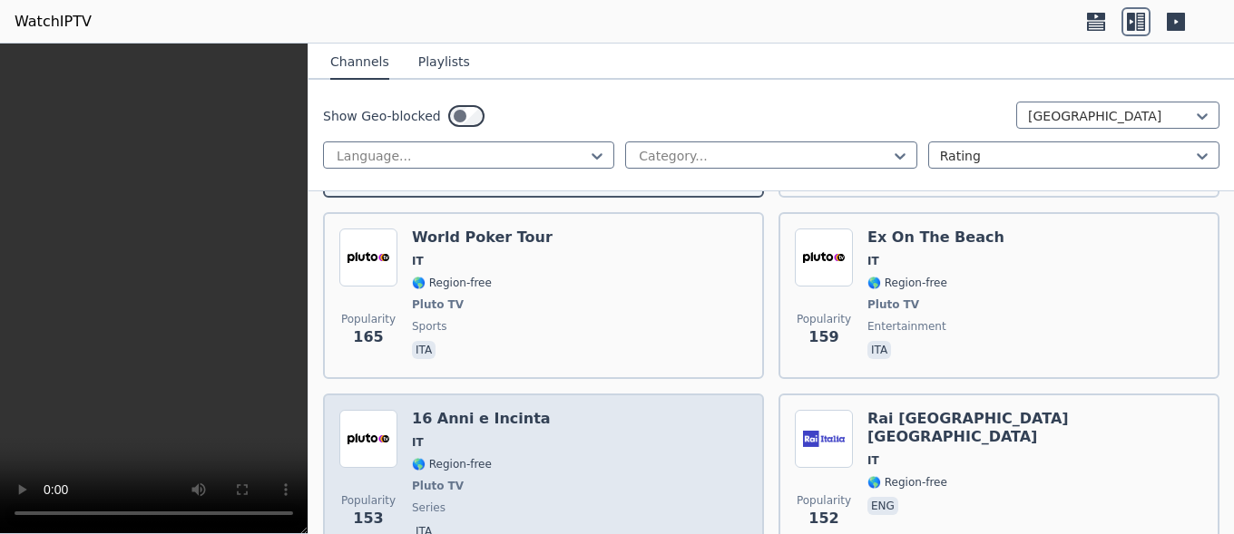
scroll to position [2134, 0]
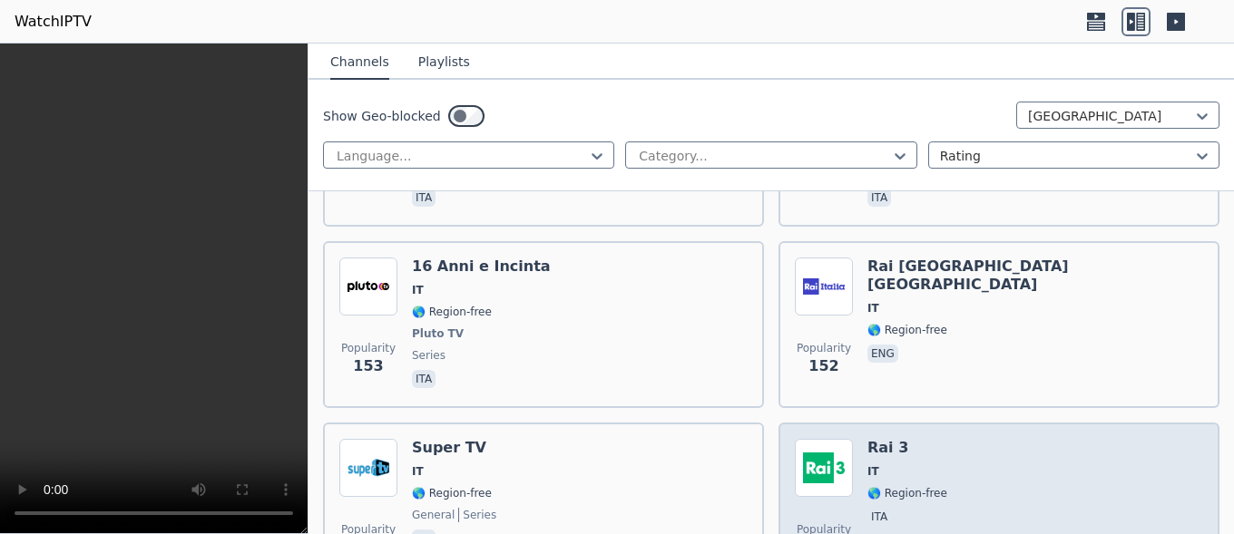
click at [906, 465] on span "IT" at bounding box center [907, 472] width 80 height 15
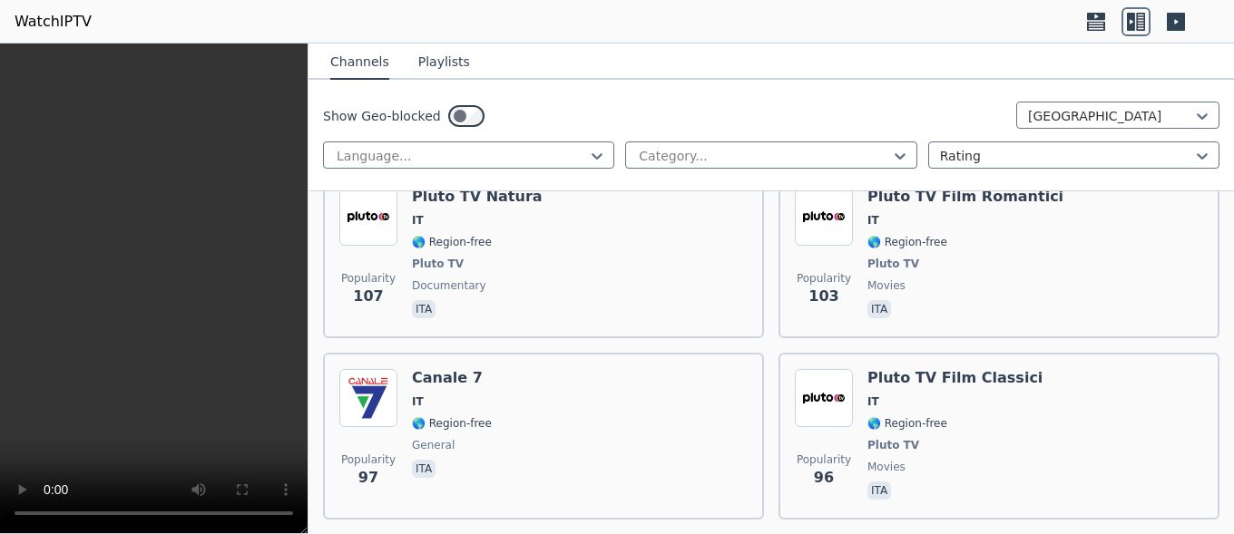
scroll to position [3354, 0]
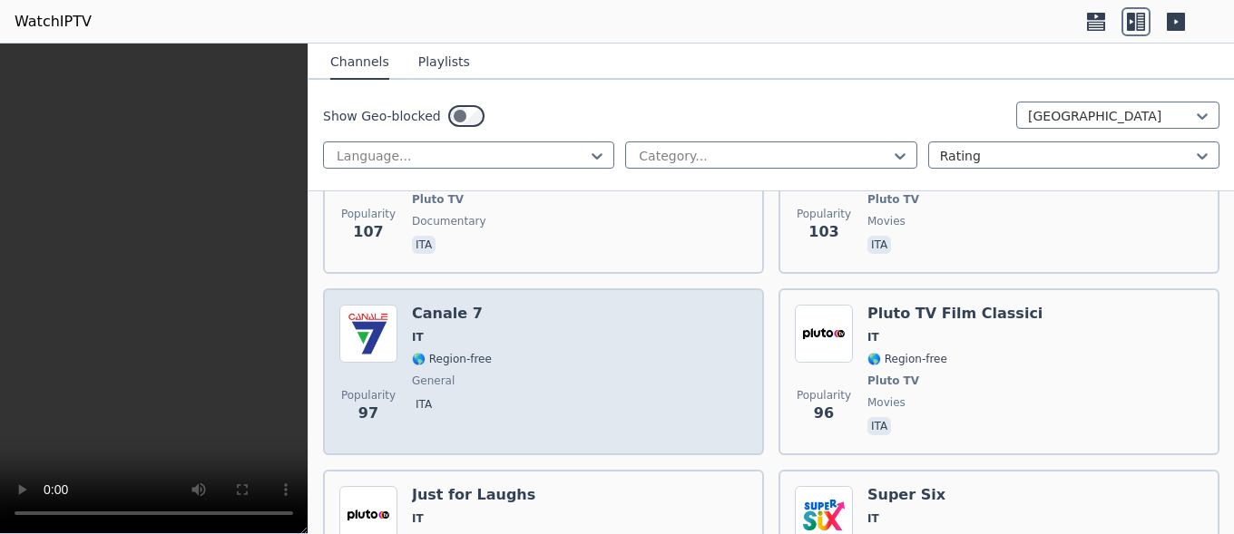
click at [642, 369] on div "Popularity 97 [PERSON_NAME] 7 IT 🌎 Region-free general ita" at bounding box center [543, 372] width 408 height 134
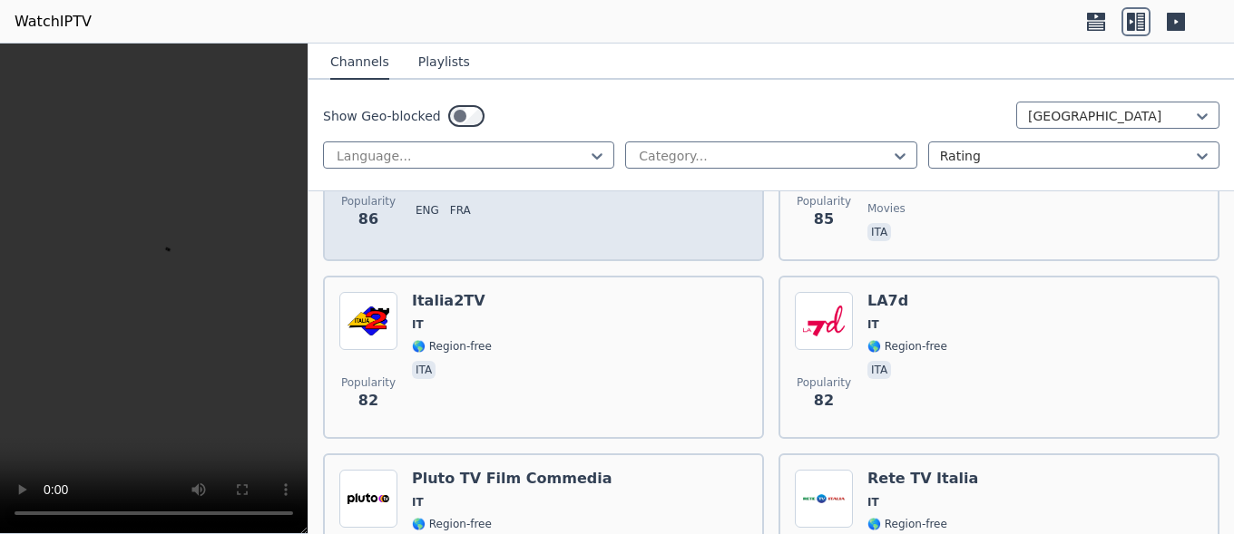
scroll to position [3963, 0]
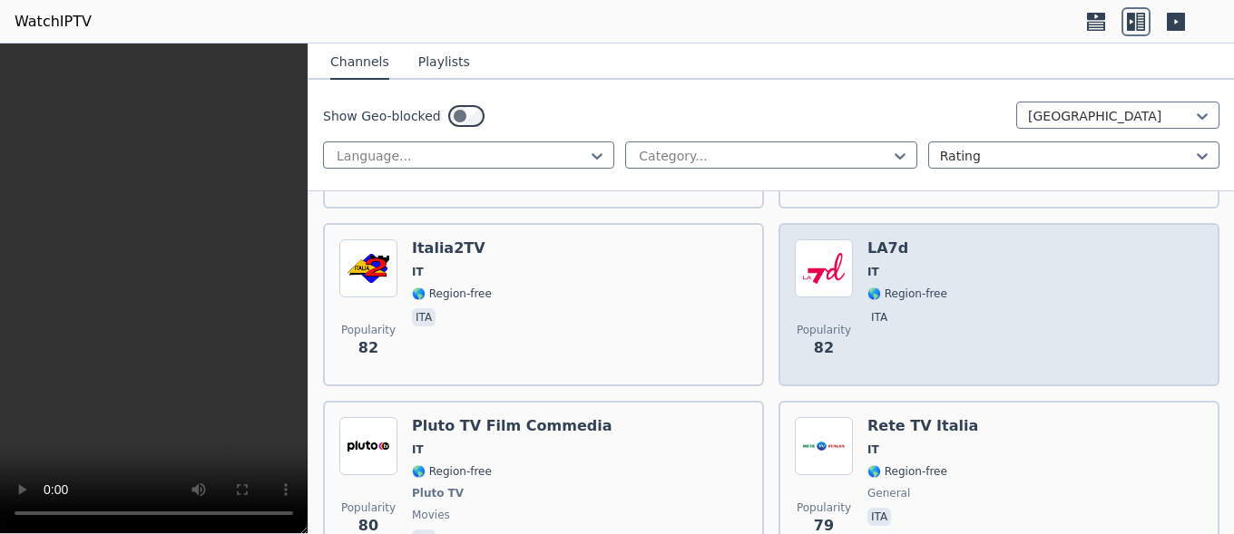
click at [874, 287] on span "🌎 Region-free" at bounding box center [907, 294] width 80 height 15
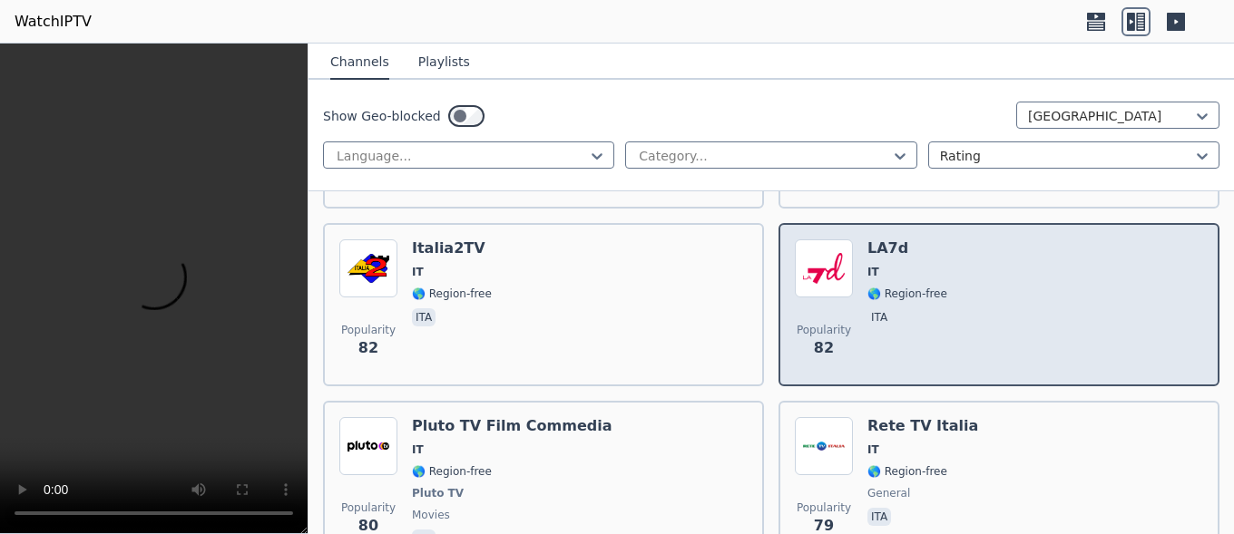
scroll to position [4116, 0]
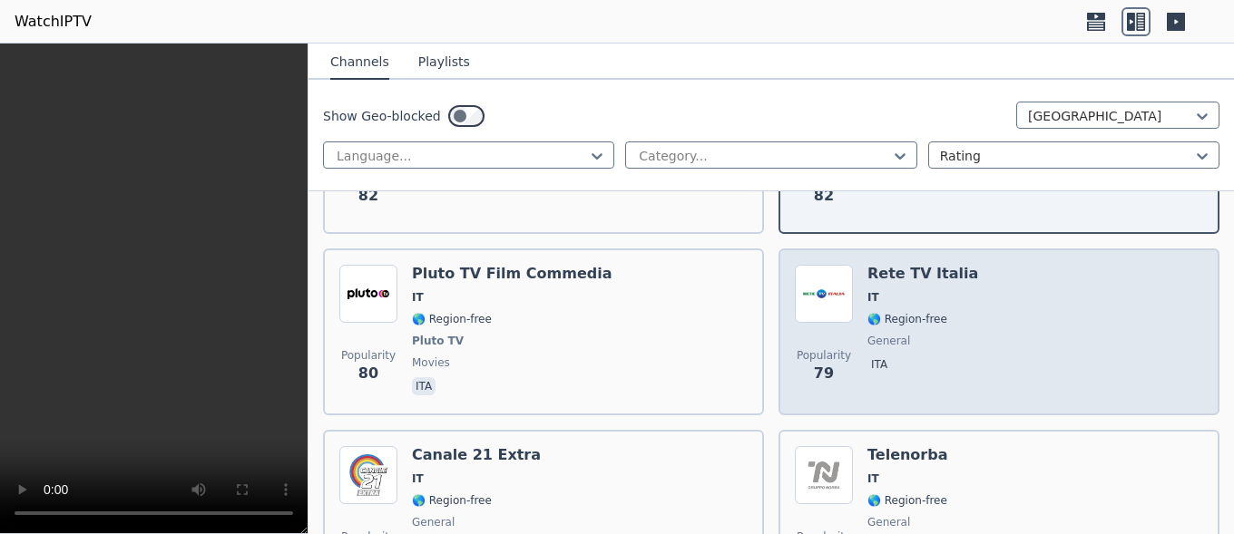
click at [874, 290] on span "IT" at bounding box center [922, 297] width 111 height 15
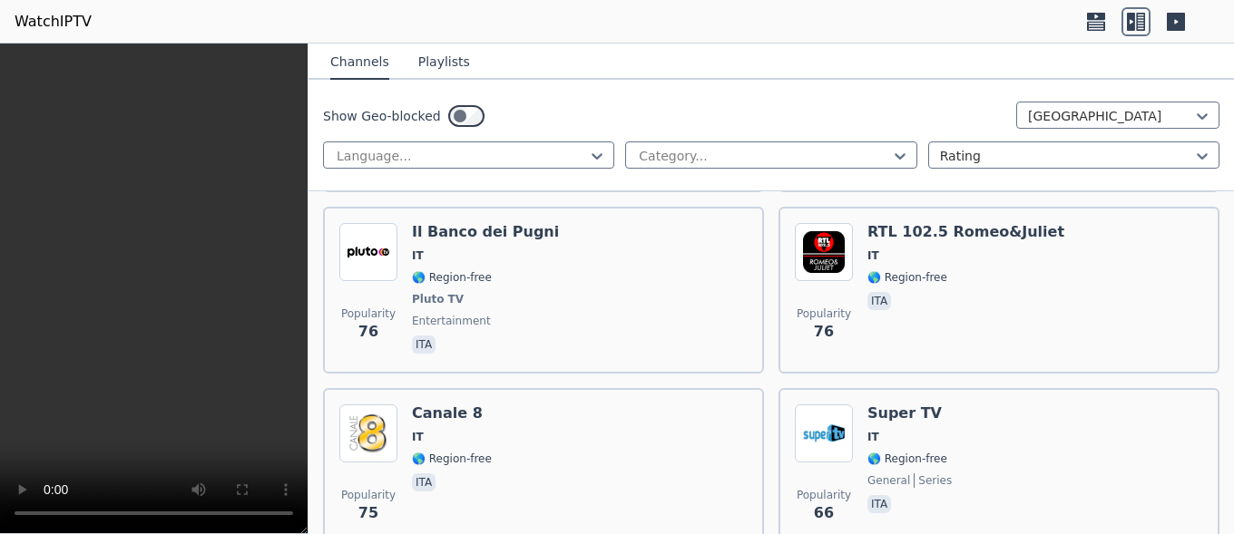
scroll to position [4573, 0]
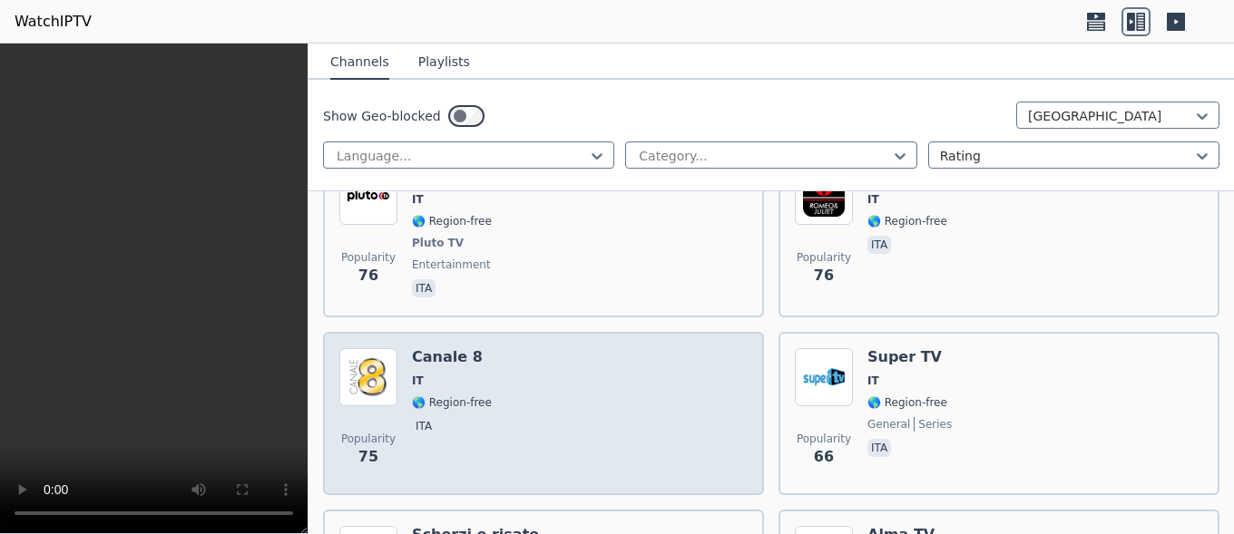
click at [542, 362] on div "Popularity 75 [PERSON_NAME] 8 IT 🌎 Region-free ita" at bounding box center [543, 413] width 408 height 131
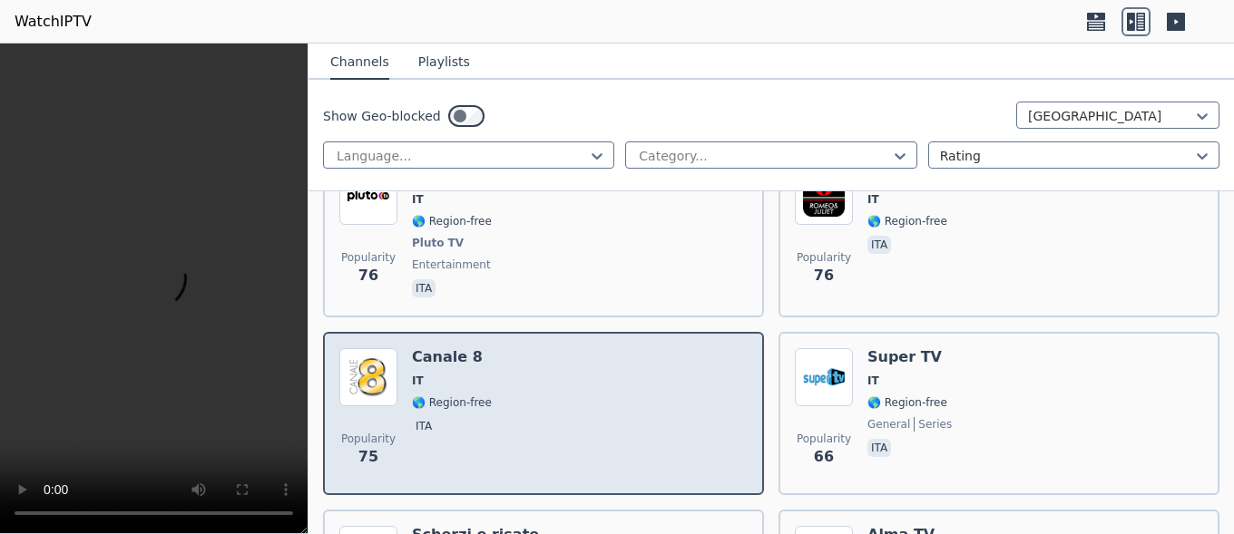
scroll to position [4421, 0]
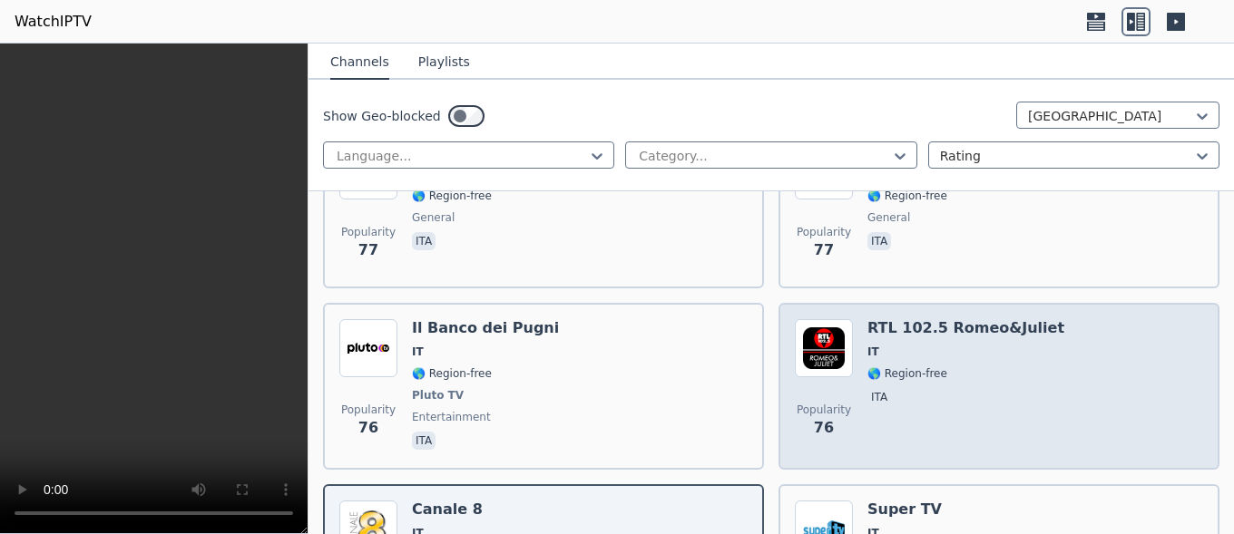
click at [908, 367] on span "🌎 Region-free" at bounding box center [907, 374] width 80 height 15
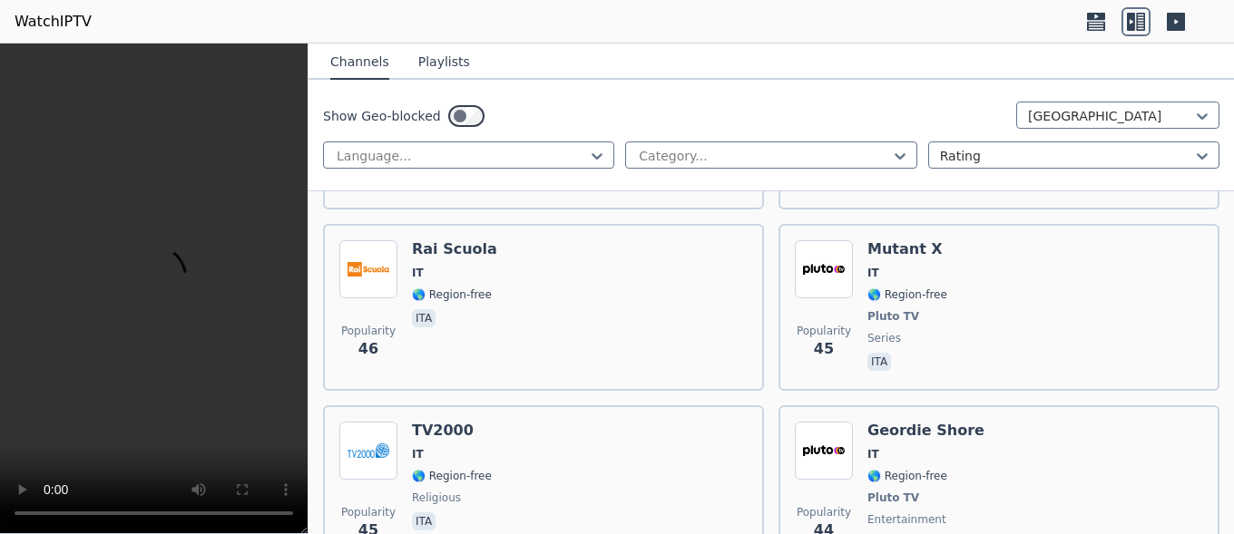
scroll to position [6402, 0]
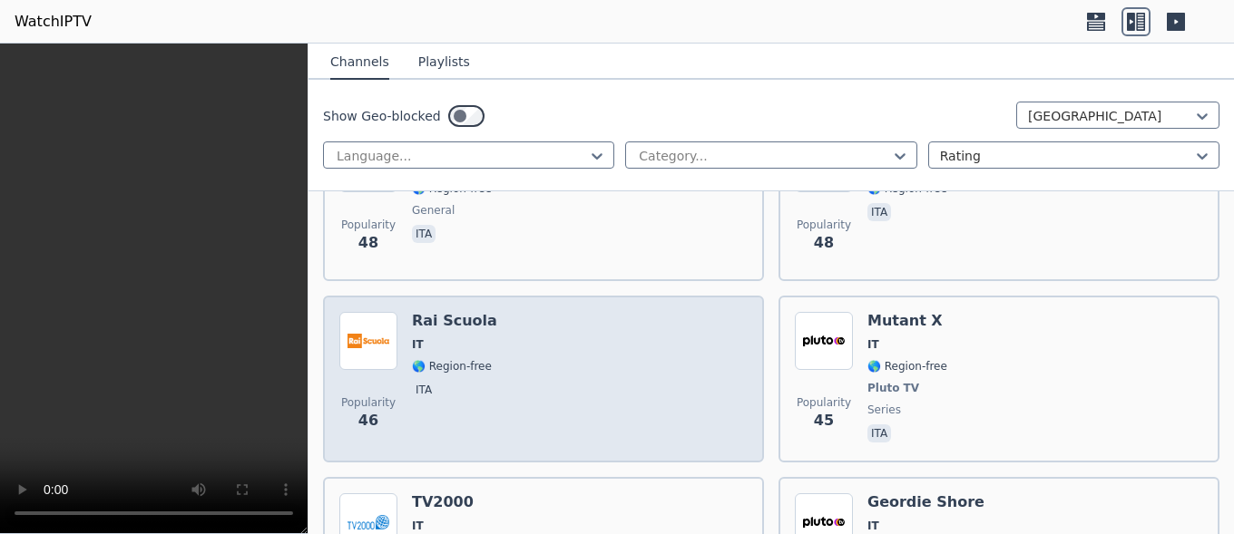
click at [480, 361] on div "Rai Scuola IT 🌎 Region-free ita" at bounding box center [454, 379] width 85 height 134
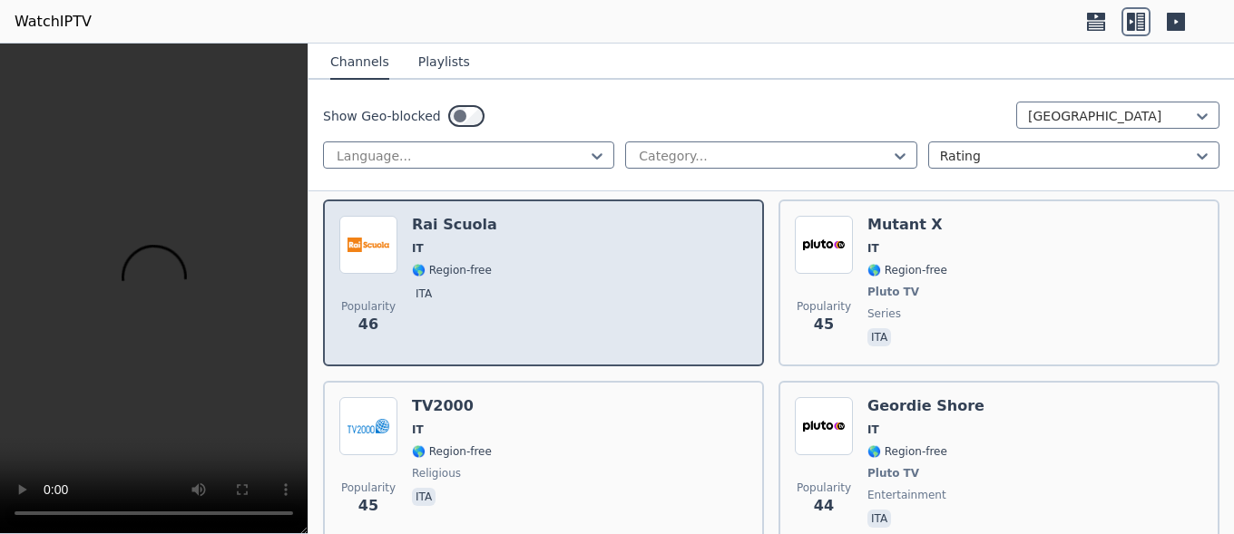
scroll to position [6555, 0]
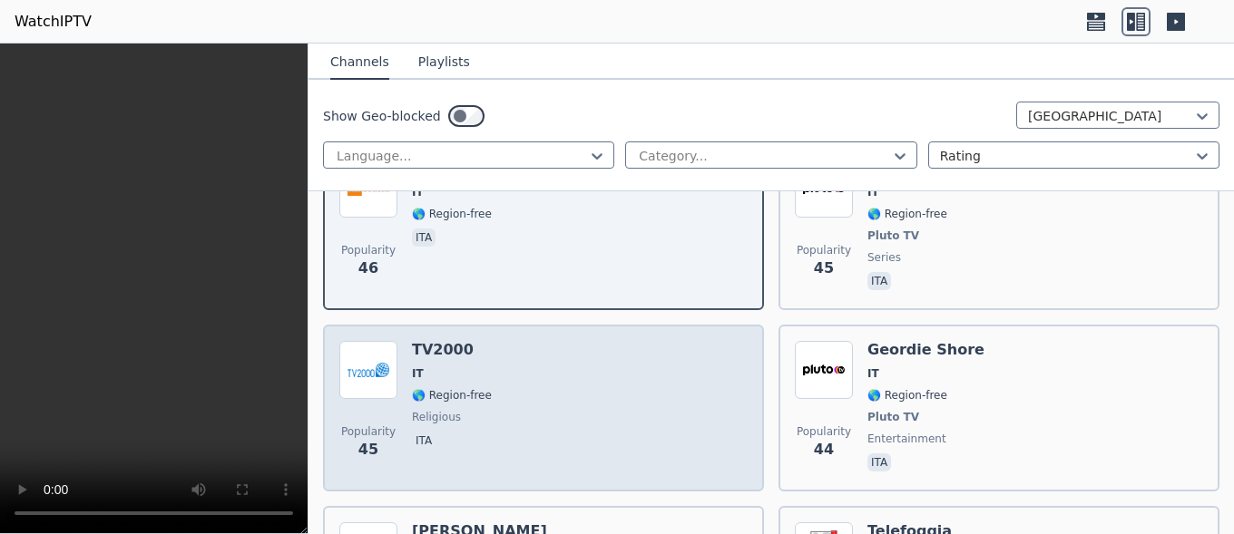
click at [479, 367] on span "IT" at bounding box center [452, 374] width 80 height 15
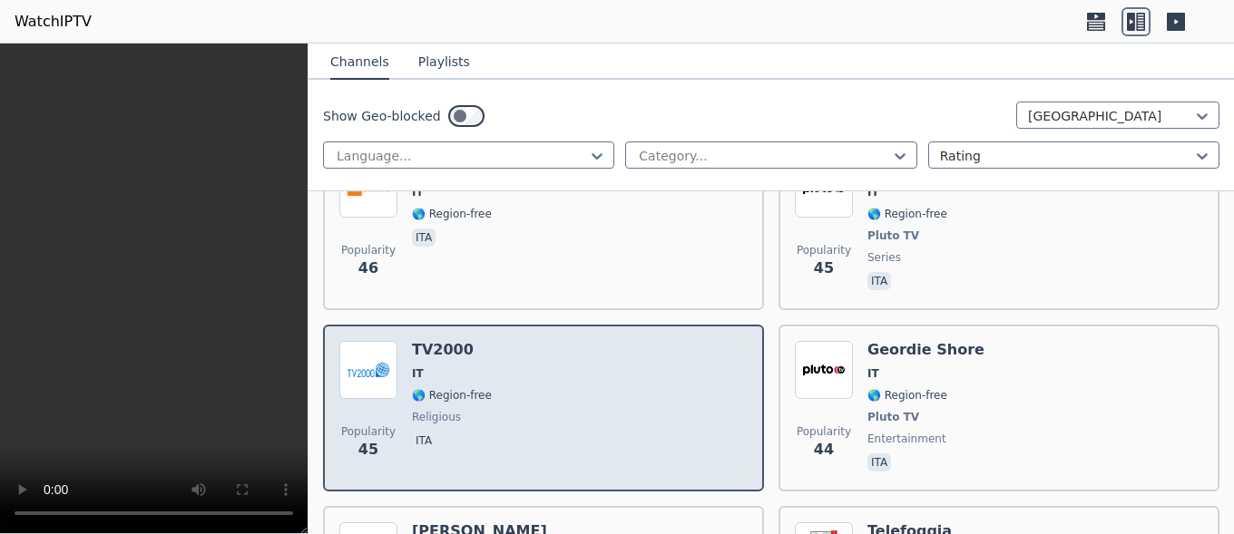
click at [479, 367] on span "IT" at bounding box center [452, 374] width 80 height 15
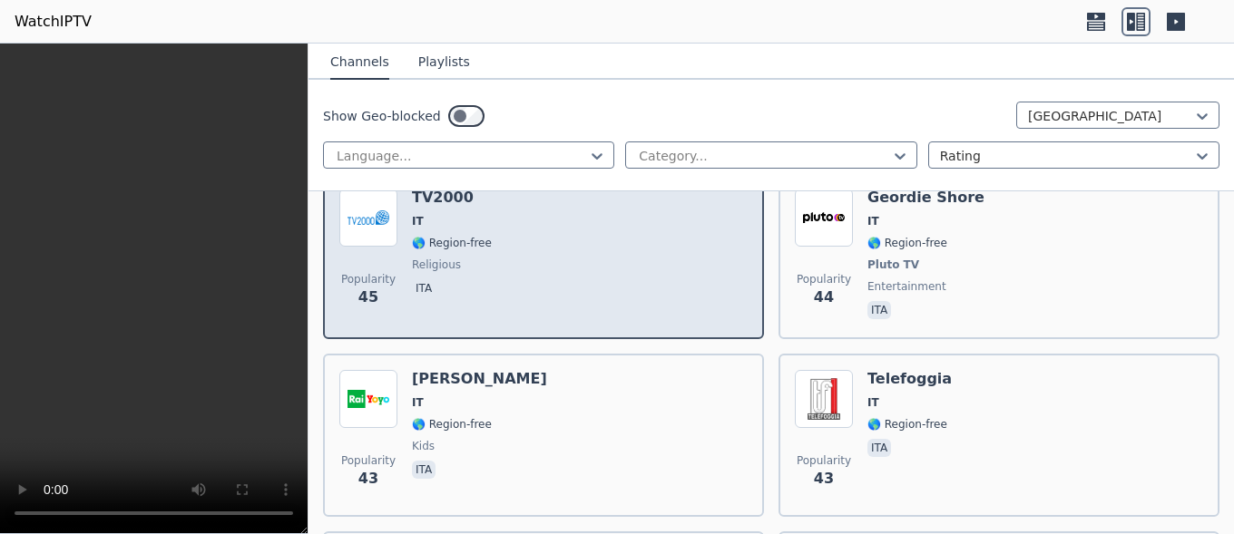
click at [479, 370] on h6 "[PERSON_NAME]" at bounding box center [479, 379] width 135 height 18
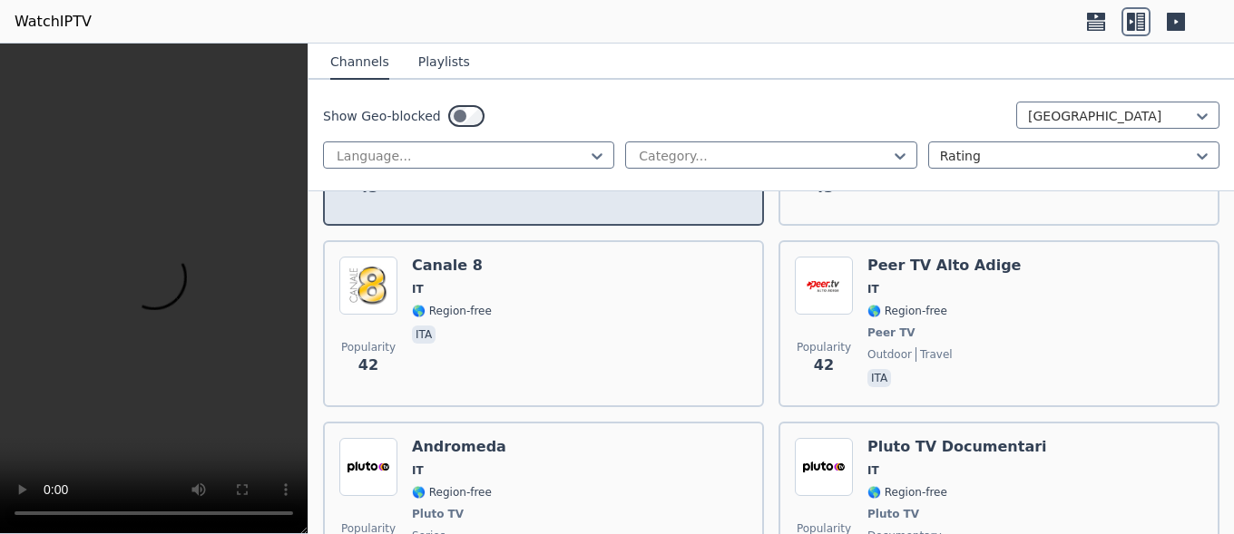
scroll to position [7012, 0]
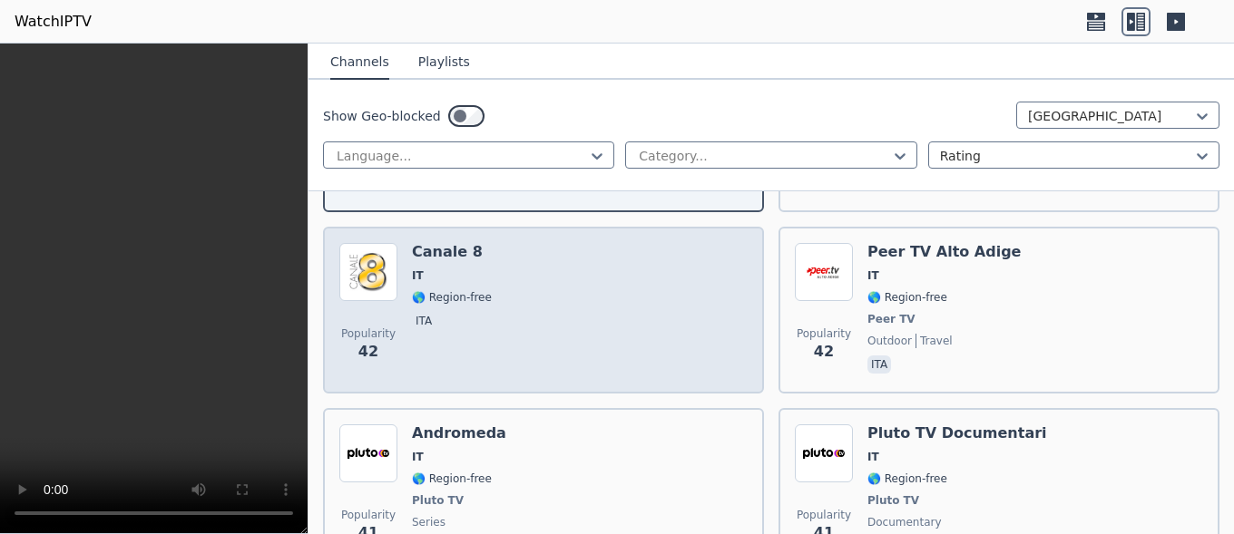
click at [482, 324] on div "[PERSON_NAME] 8 IT 🌎 Region-free ita" at bounding box center [452, 310] width 80 height 134
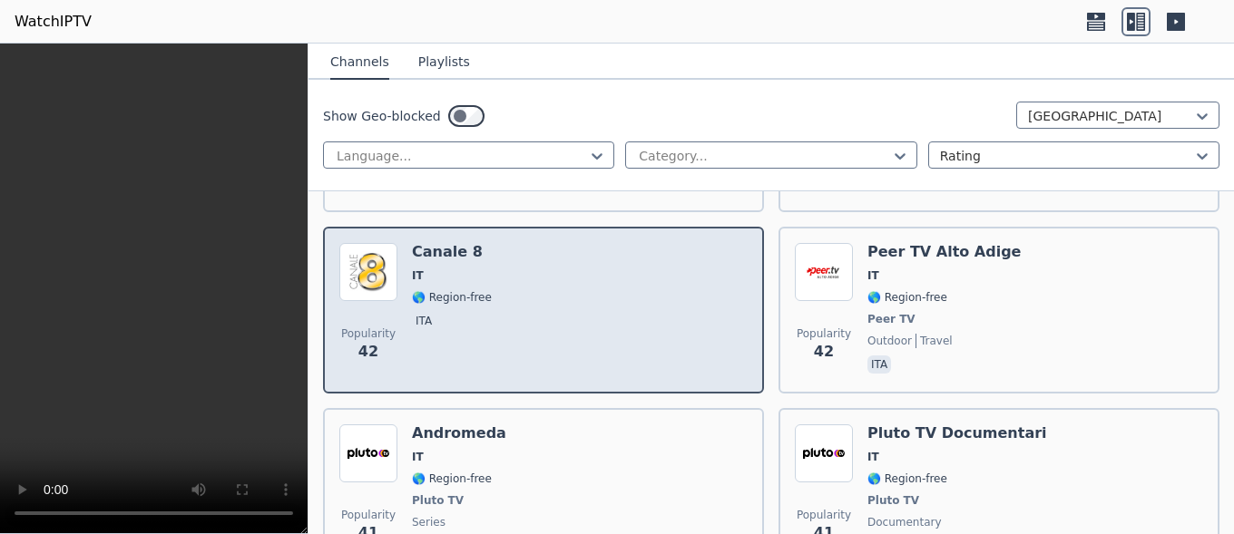
click at [482, 324] on div "[PERSON_NAME] 8 IT 🌎 Region-free ita" at bounding box center [452, 310] width 80 height 134
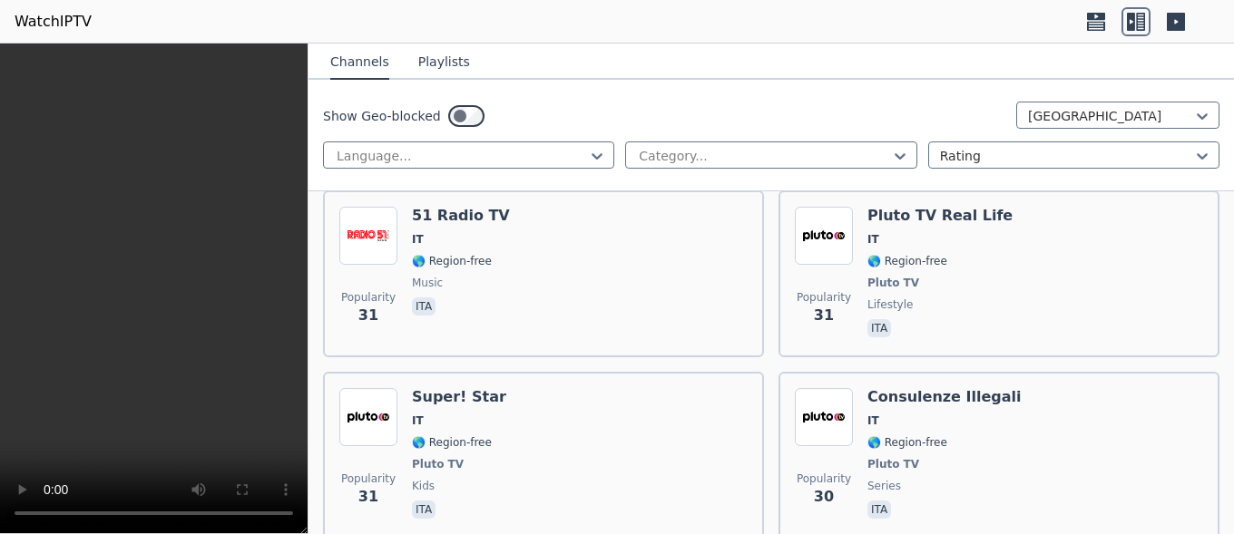
scroll to position [9604, 0]
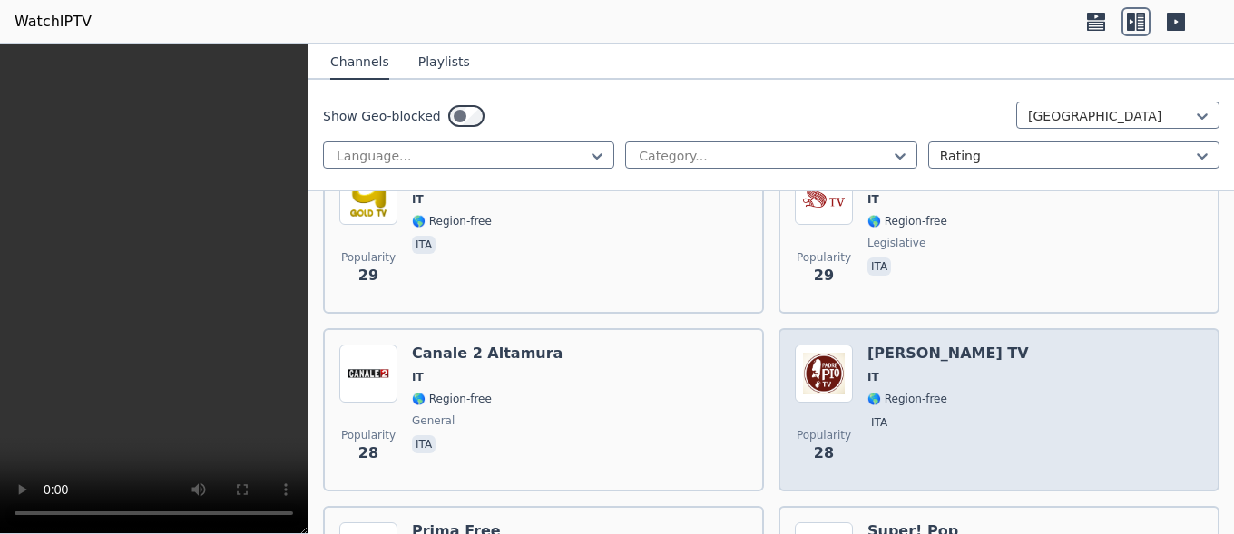
click at [1014, 383] on div "Popularity 28 [PERSON_NAME] TV IT 🌎 Region-free ita" at bounding box center [999, 410] width 408 height 131
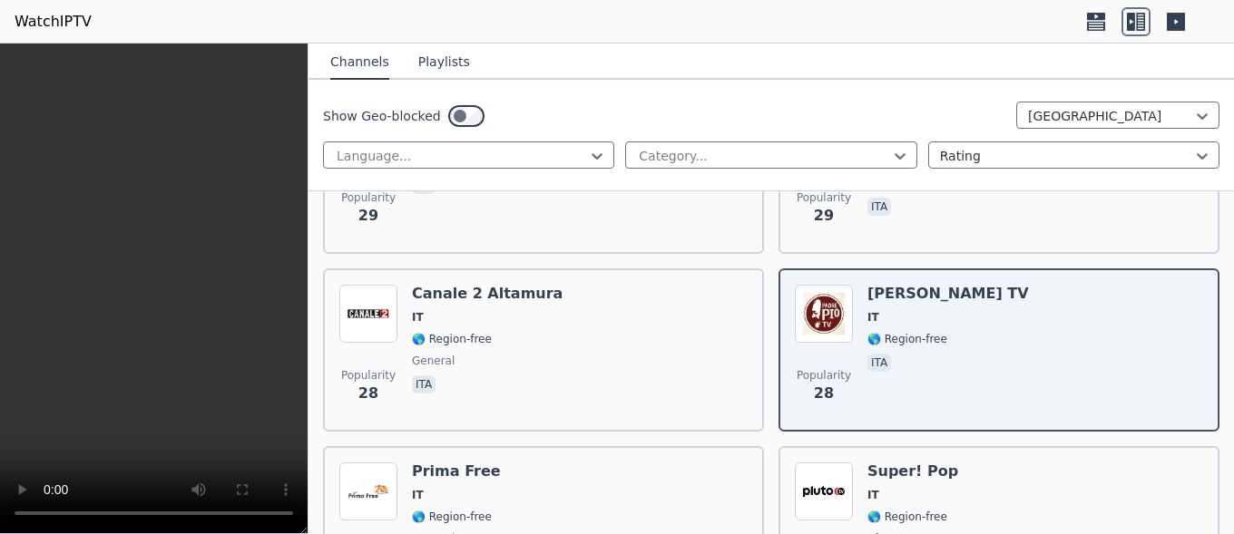
scroll to position [9705, 0]
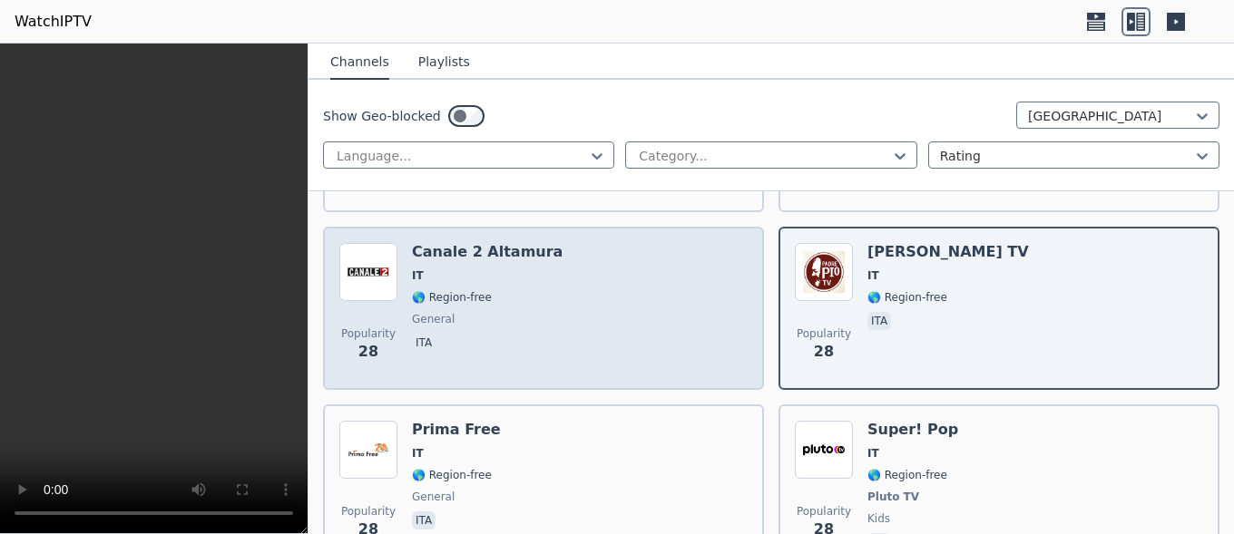
click at [571, 260] on div "Popularity 28 [PERSON_NAME] 2 [PERSON_NAME] IT 🌎 Region-free general ita" at bounding box center [543, 308] width 408 height 131
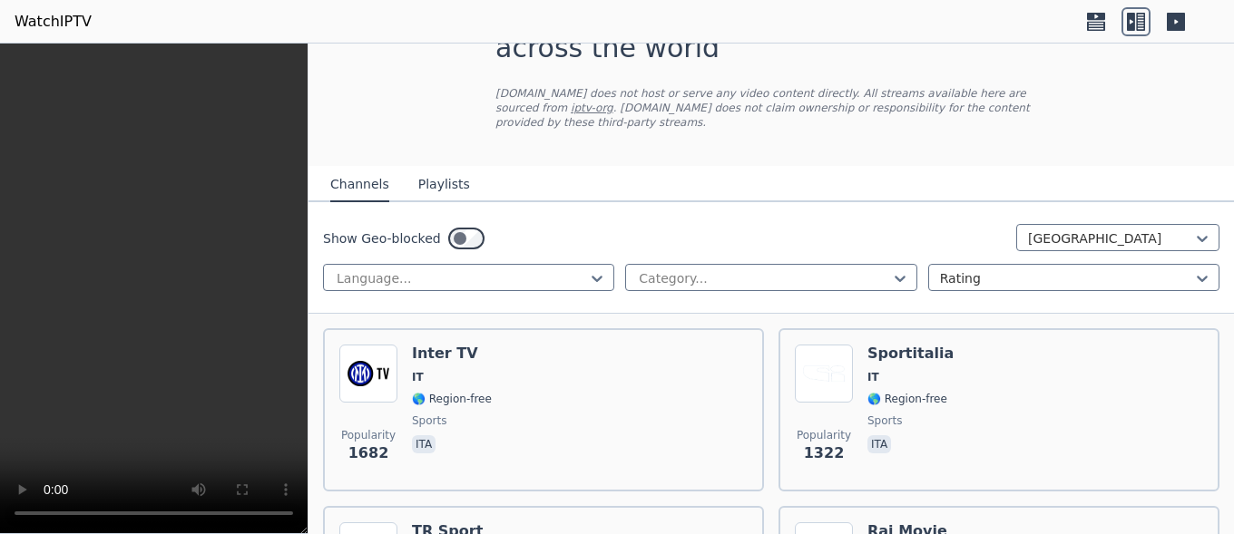
scroll to position [152, 0]
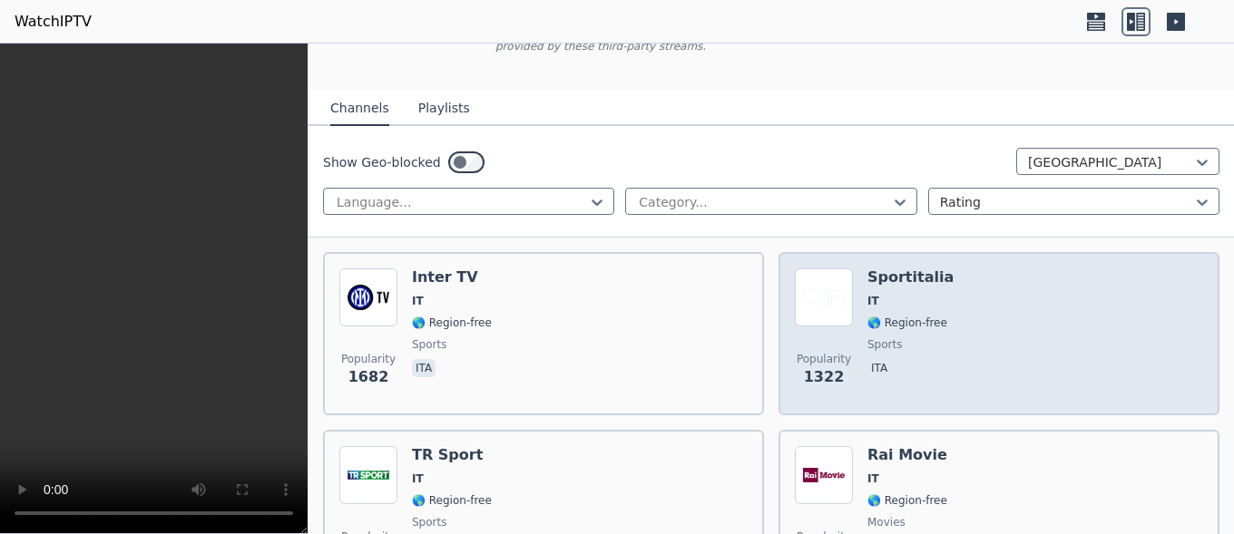
click at [962, 320] on div "Popularity 1322 Sportitalia IT 🌎 Region-free sports ita" at bounding box center [999, 334] width 408 height 131
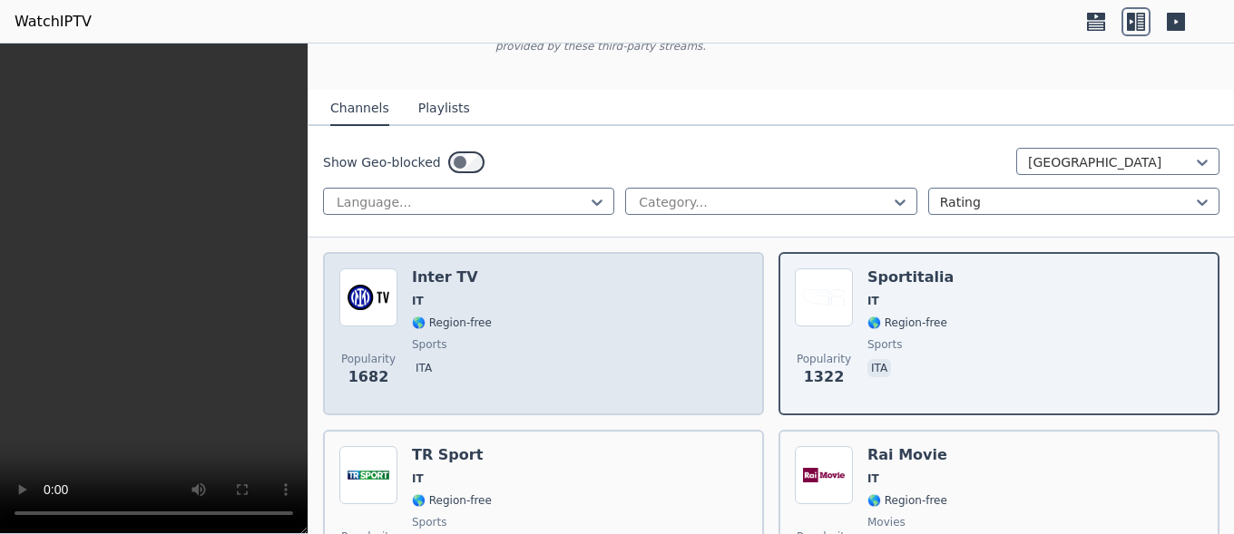
click at [485, 286] on div "Popularity 1682 Inter TV IT 🌎 Region-free sports ita" at bounding box center [543, 334] width 408 height 131
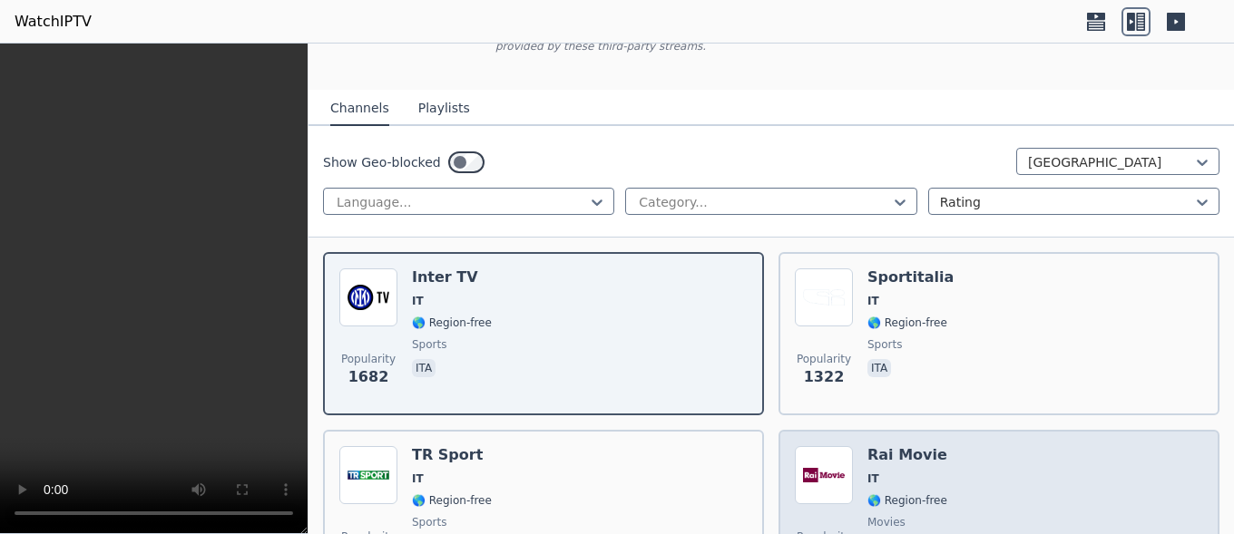
click at [954, 494] on div "Popularity 989 Rai Movie IT 🌎 Region-free movies ita" at bounding box center [999, 511] width 408 height 131
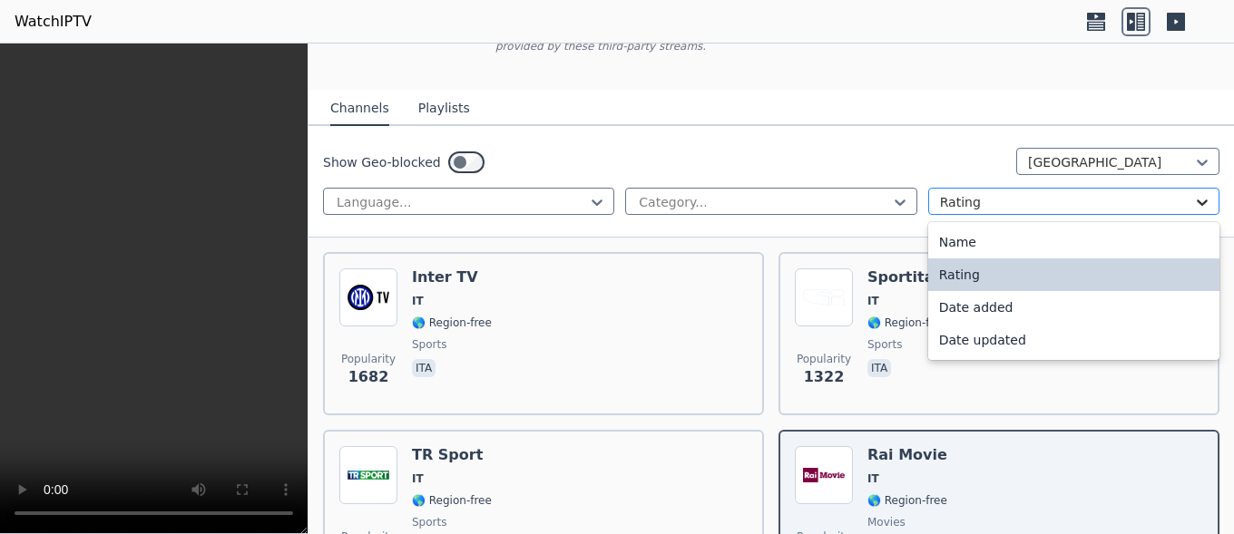
click at [1193, 193] on icon at bounding box center [1202, 202] width 18 height 18
click at [1197, 200] on icon at bounding box center [1202, 203] width 11 height 6
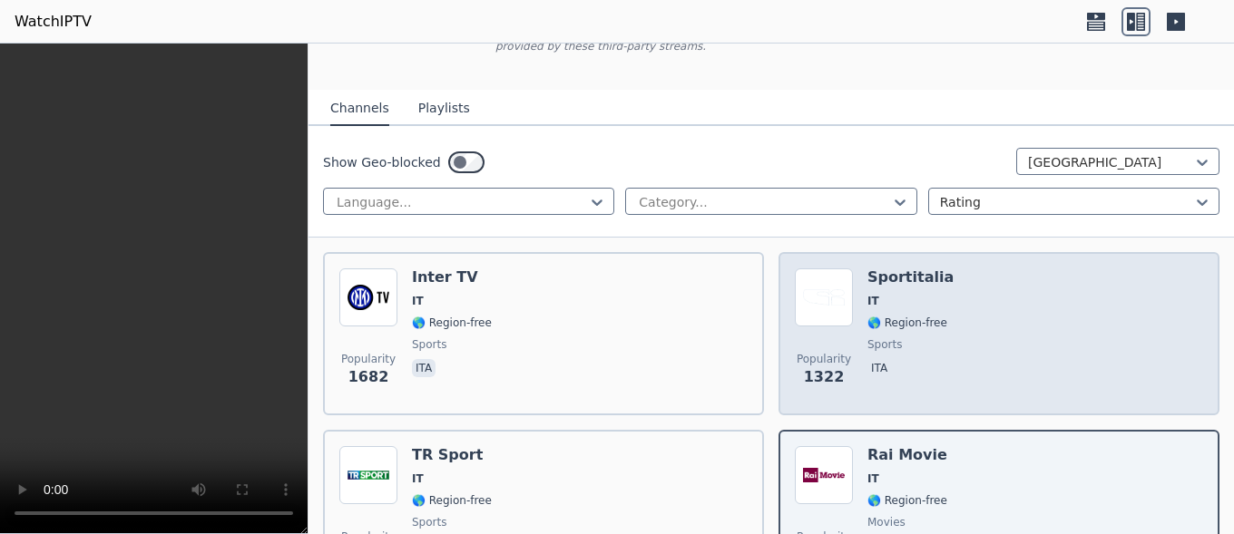
scroll to position [762, 0]
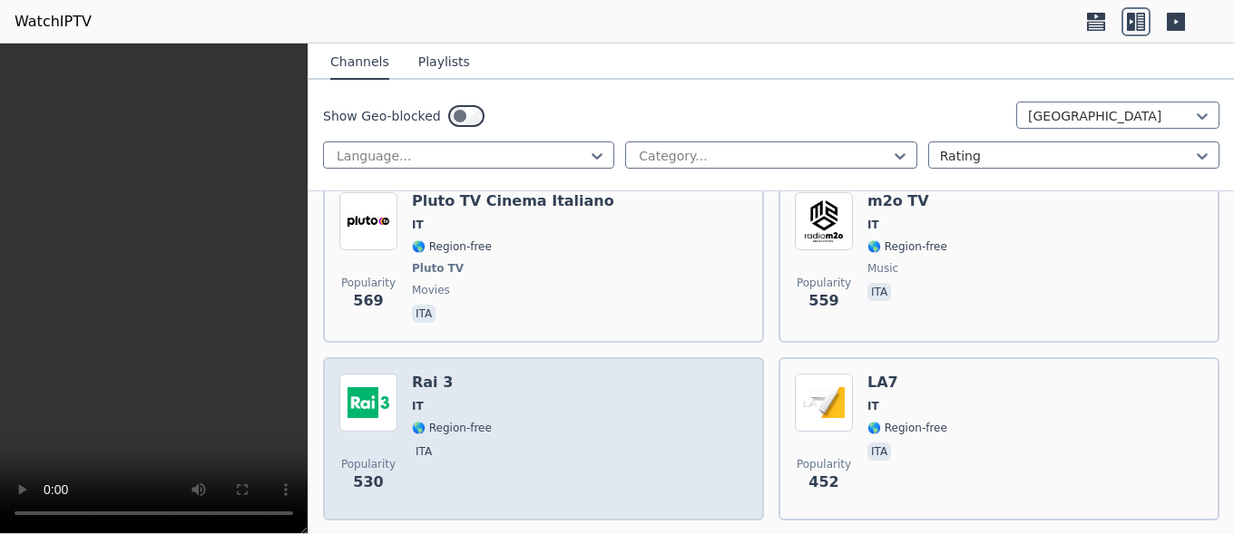
click at [697, 424] on div "Popularity 530 Rai 3 IT 🌎 Region-free ita" at bounding box center [543, 439] width 408 height 131
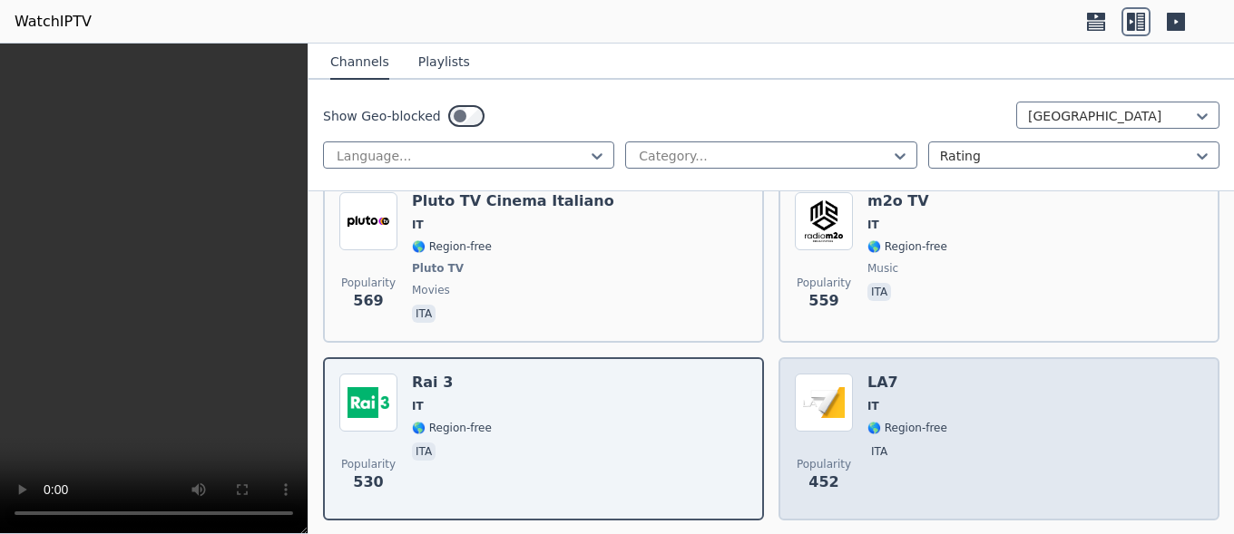
click at [921, 443] on span "ita" at bounding box center [907, 454] width 80 height 22
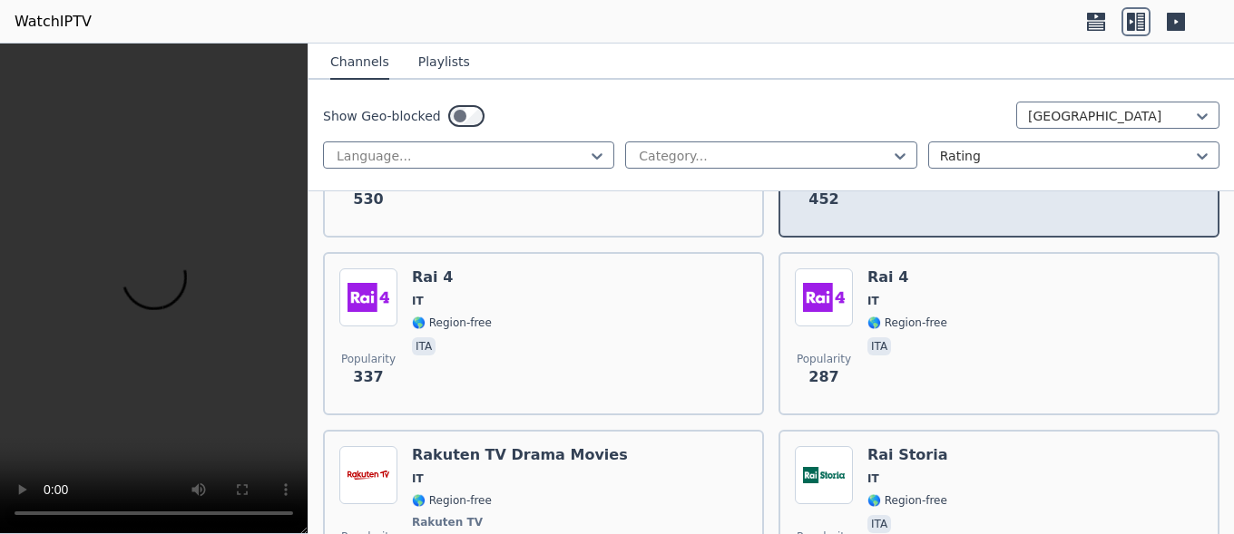
scroll to position [1067, 0]
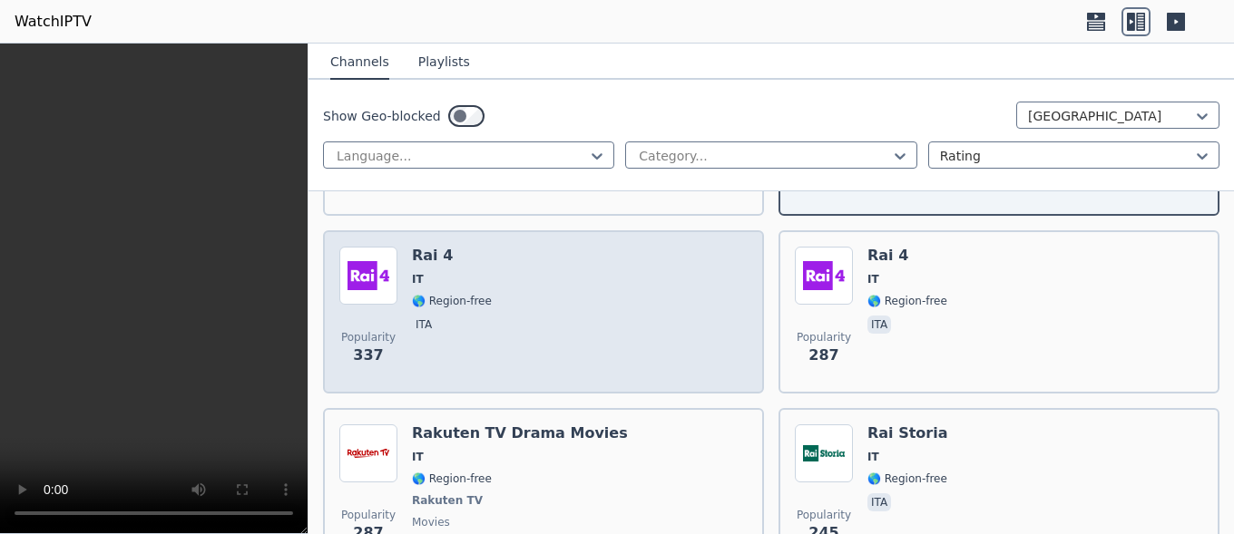
click at [611, 297] on div "Popularity 337 Rai 4 IT 🌎 Region-free ita" at bounding box center [543, 312] width 408 height 131
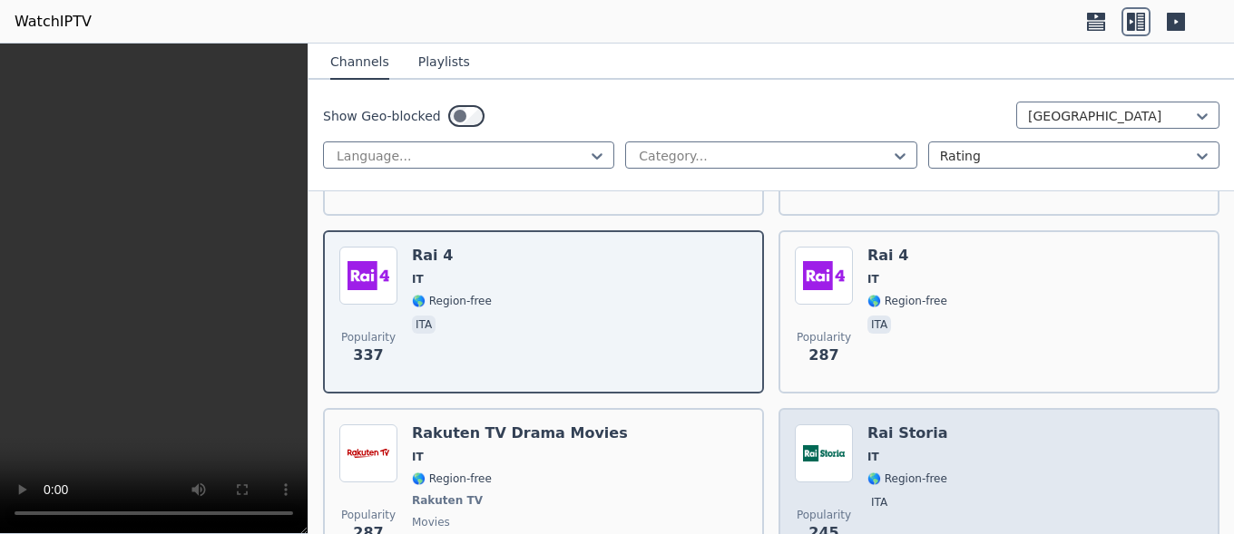
click at [896, 472] on span "🌎 Region-free" at bounding box center [907, 479] width 80 height 15
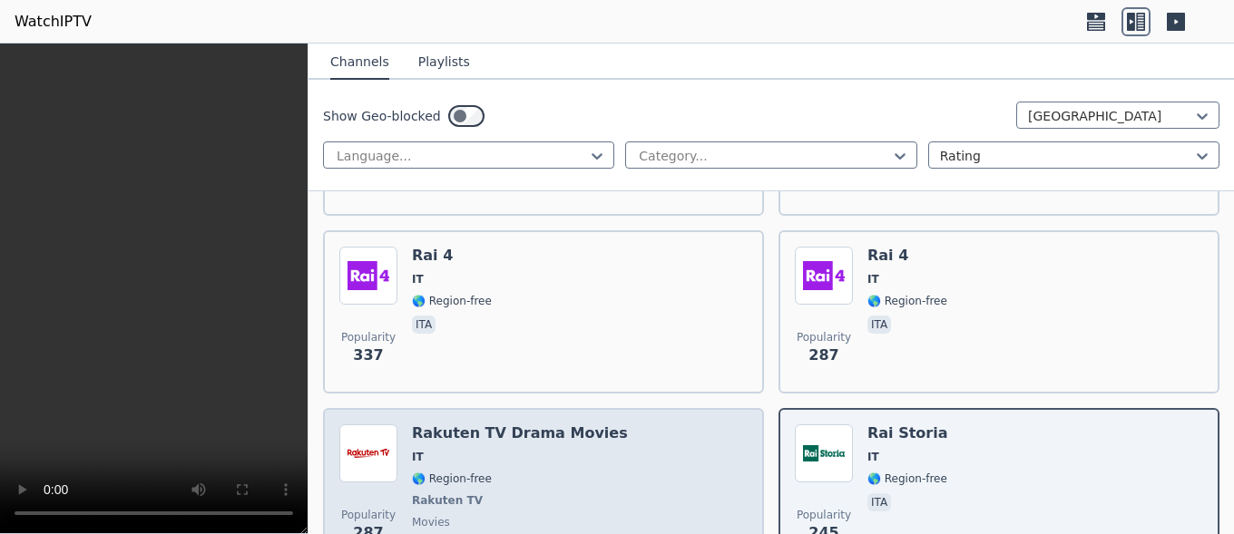
click at [558, 455] on div "Rakuten TV Drama Movies IT 🌎 Region-free Rakuten TV movies ita" at bounding box center [520, 492] width 216 height 134
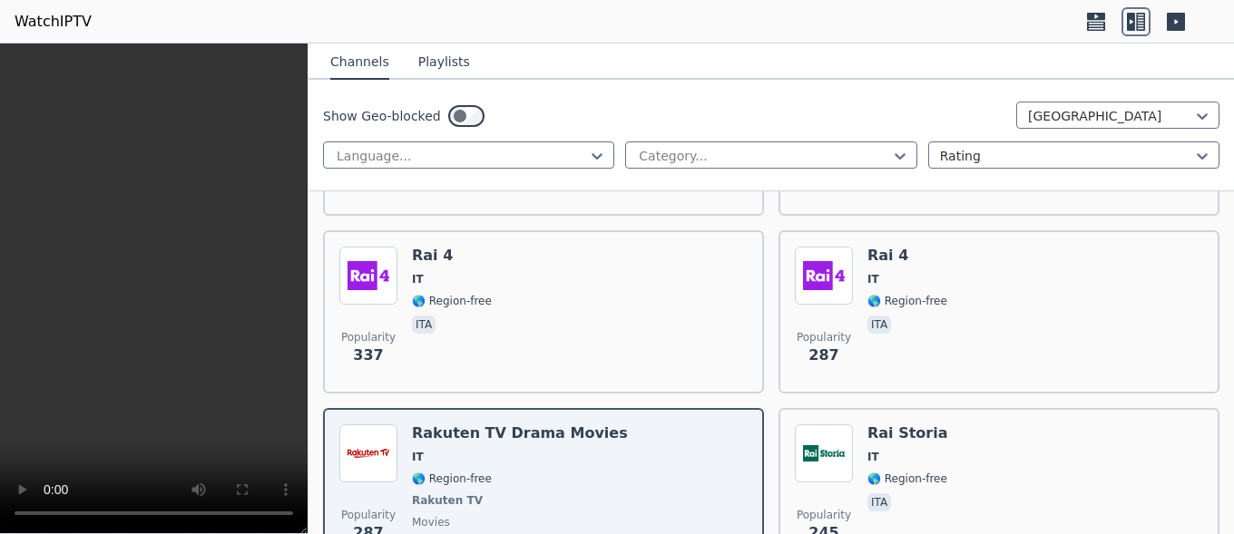
click at [439, 65] on button "Playlists" at bounding box center [444, 62] width 52 height 34
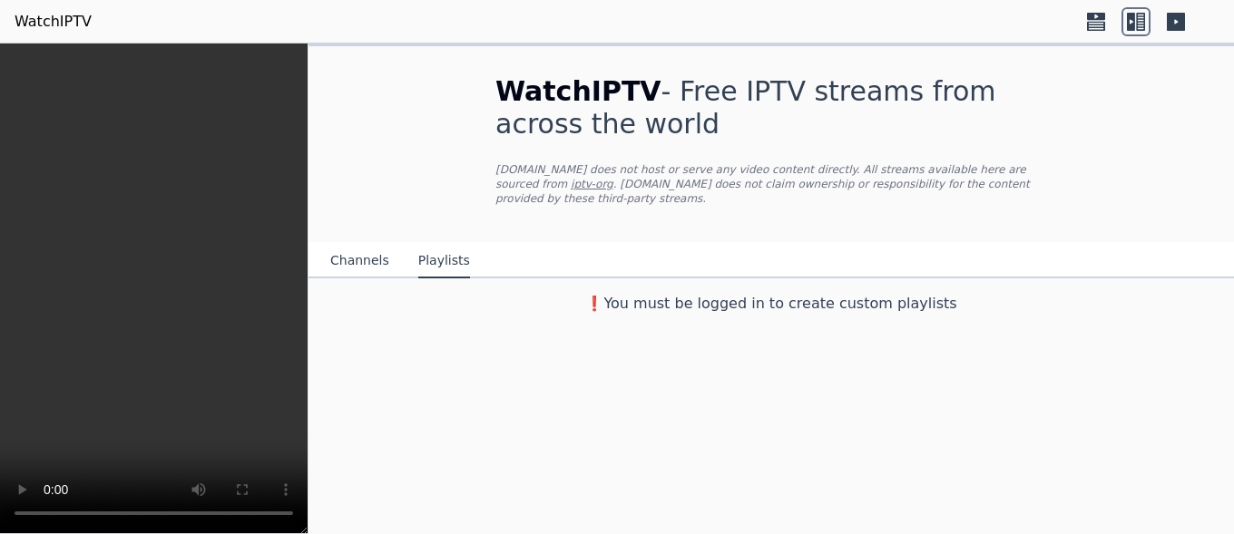
scroll to position [0, 0]
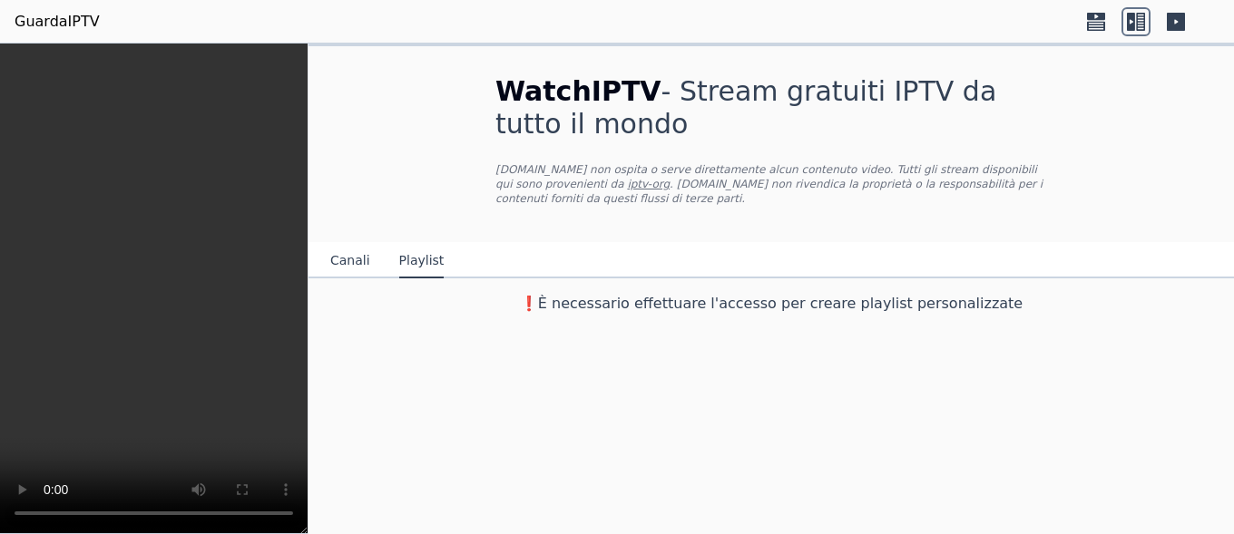
click at [1175, 24] on icon at bounding box center [1175, 21] width 29 height 29
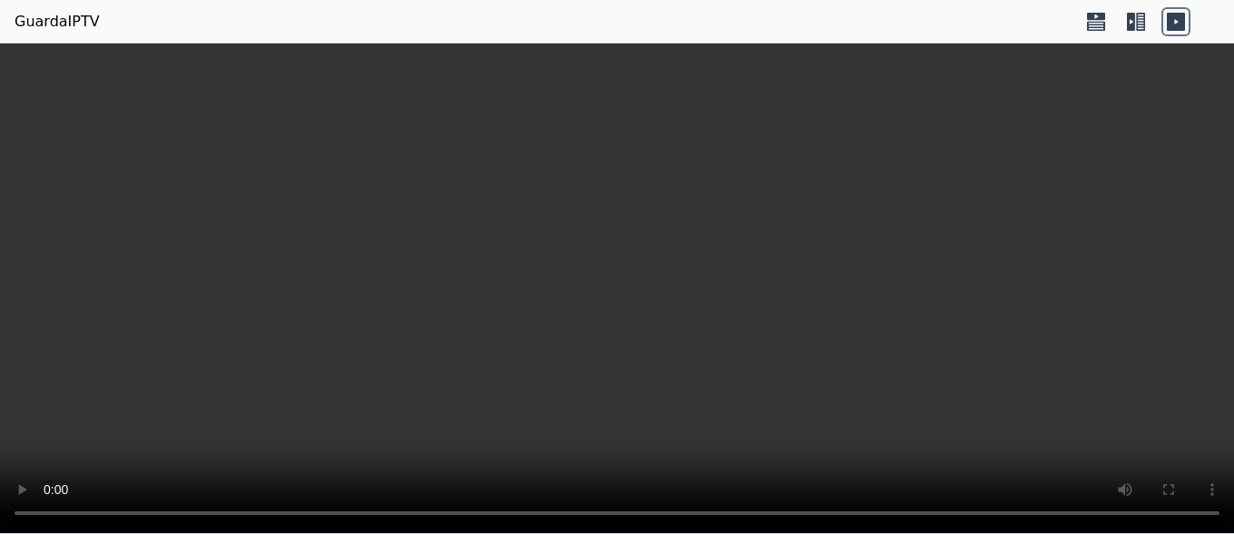
click at [1100, 23] on icon at bounding box center [1096, 25] width 18 height 9
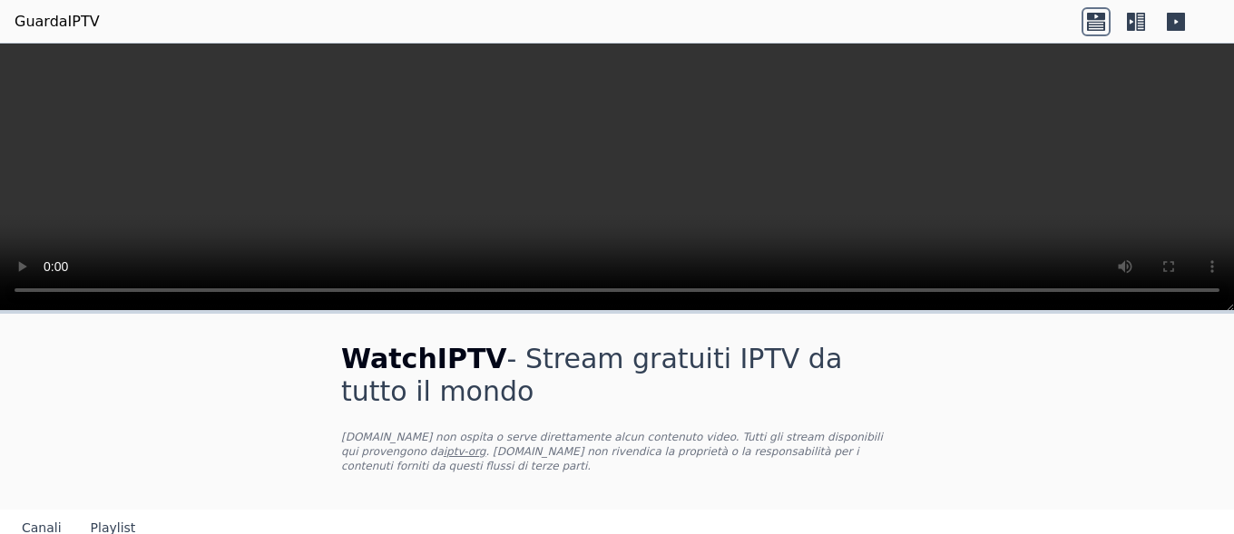
click at [1131, 23] on icon at bounding box center [1136, 21] width 29 height 29
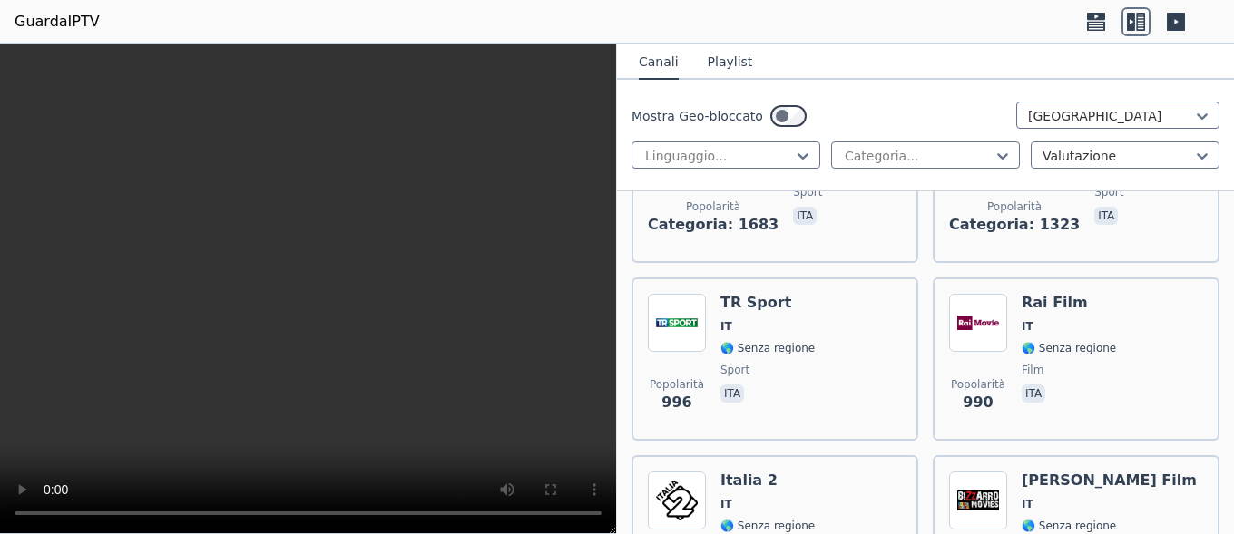
scroll to position [457, 0]
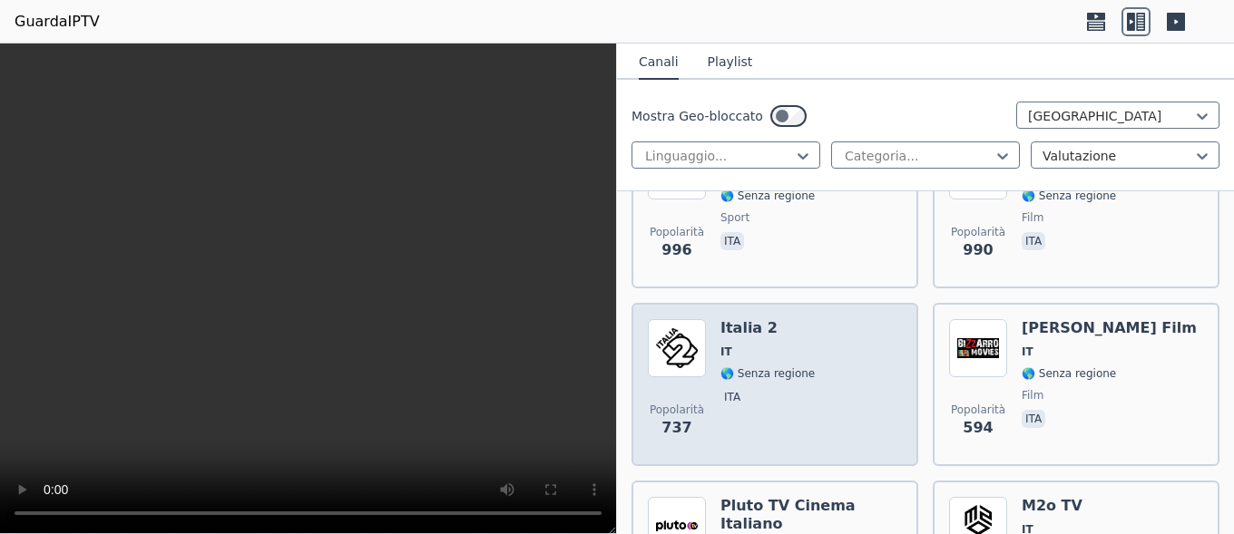
click at [743, 367] on span "🌎 Senza regione" at bounding box center [767, 374] width 94 height 15
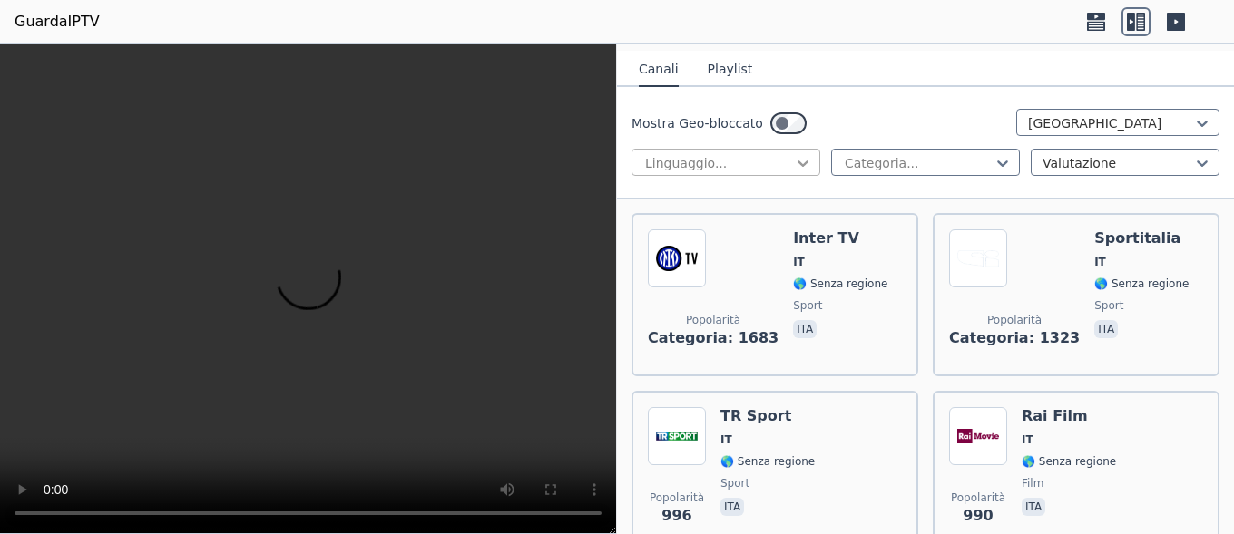
scroll to position [0, 0]
